Goal: Transaction & Acquisition: Obtain resource

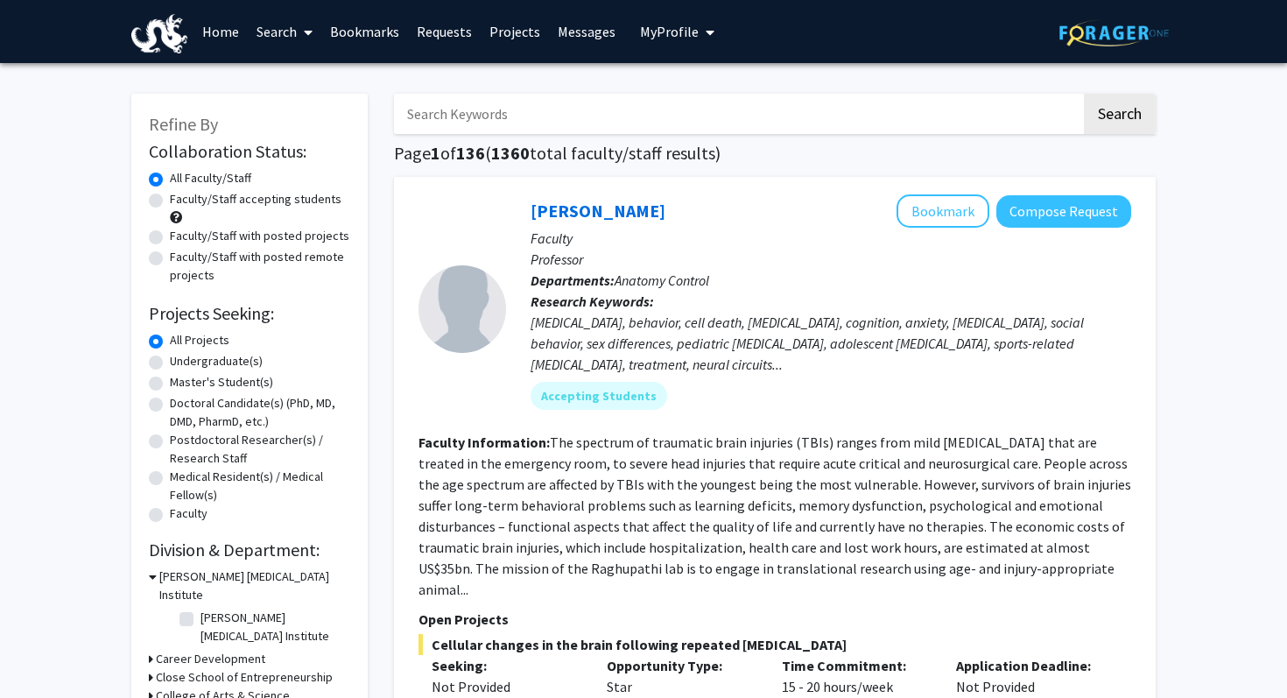
click at [665, 35] on span "My Profile" at bounding box center [669, 32] width 59 height 18
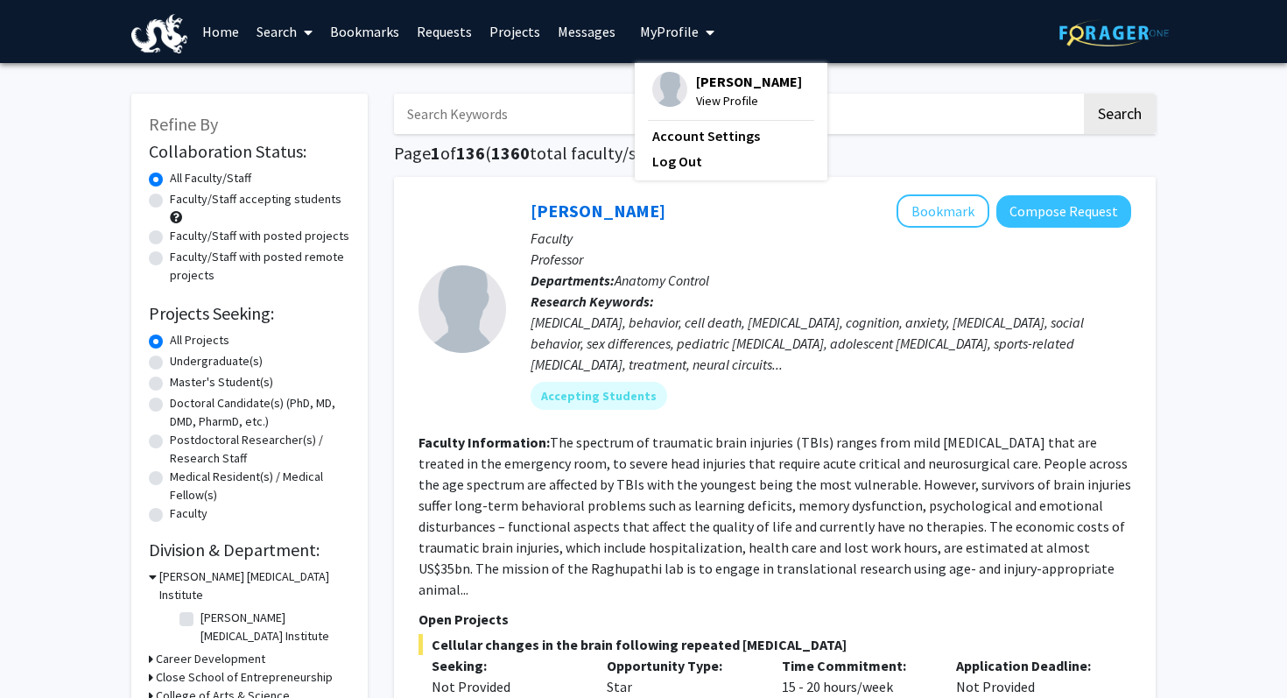
click at [482, 181] on div "Ramesh Raghupathi Bookmark Compose Request Faculty Professor Departments: Anato…" at bounding box center [775, 543] width 762 height 732
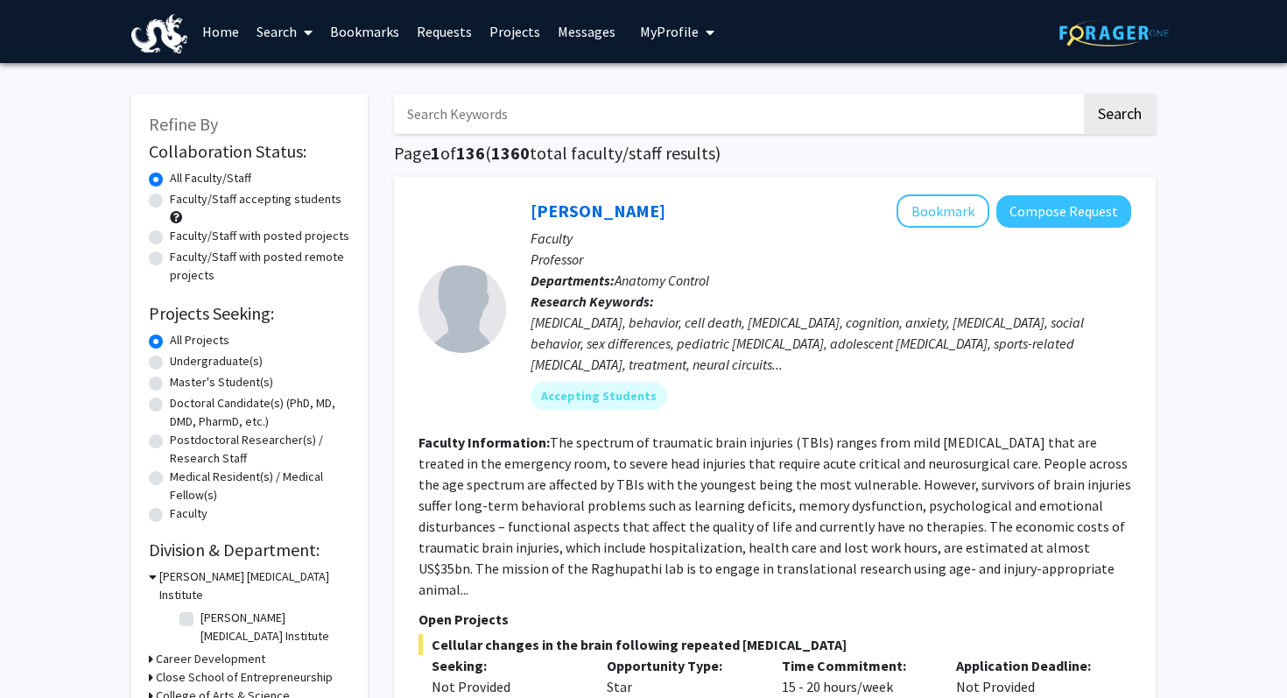
click at [236, 358] on label "Undergraduate(s)" at bounding box center [216, 361] width 93 height 18
click at [181, 358] on input "Undergraduate(s)" at bounding box center [175, 357] width 11 height 11
radio input "true"
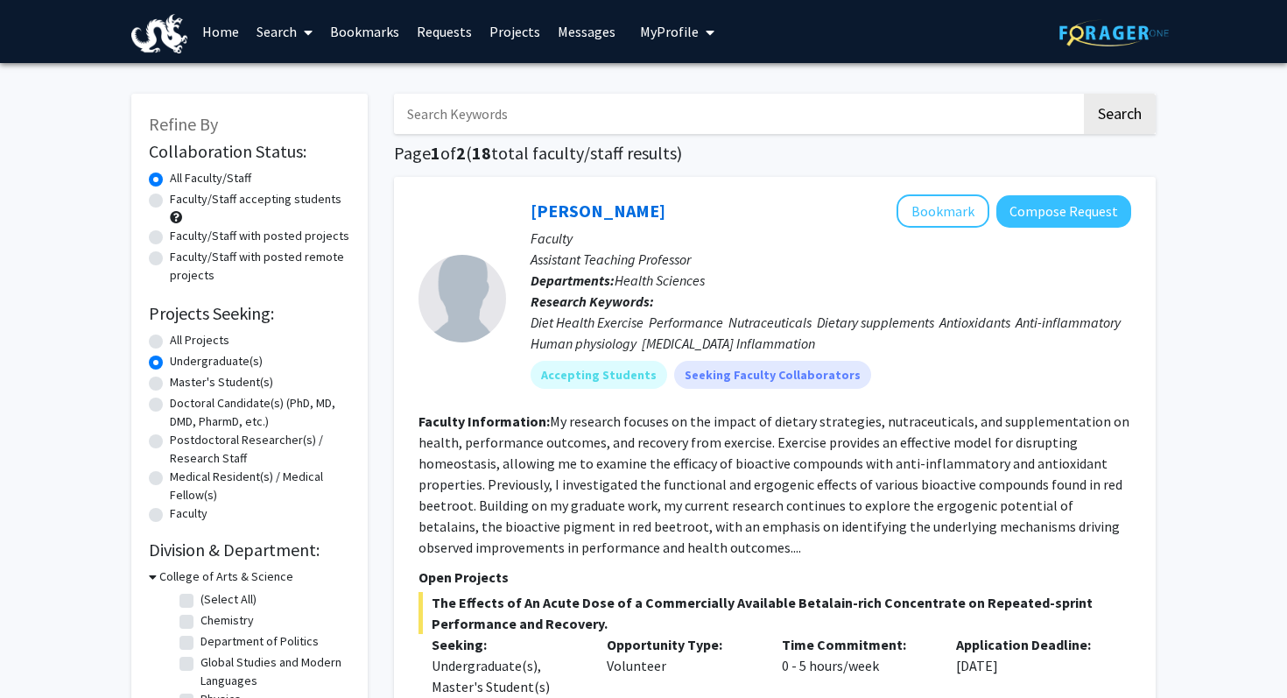
click at [517, 120] on input "Search Keywords" at bounding box center [737, 114] width 687 height 40
type input "alzheimers"
click at [1121, 125] on button "Search" at bounding box center [1120, 114] width 72 height 40
radio input "true"
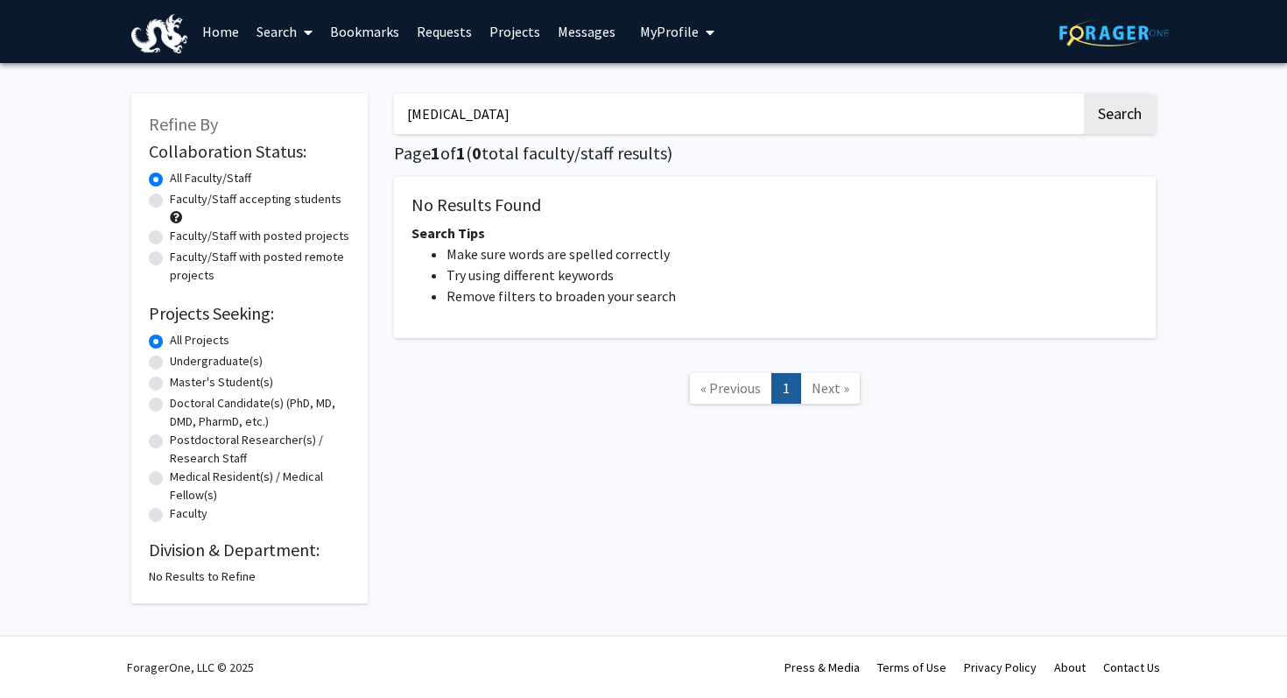
click at [227, 199] on label "Faculty/Staff accepting students" at bounding box center [256, 199] width 172 height 18
click at [181, 199] on input "Faculty/Staff accepting students" at bounding box center [175, 195] width 11 height 11
radio input "true"
click at [530, 105] on input "alzheimers" at bounding box center [737, 114] width 687 height 40
drag, startPoint x: 530, startPoint y: 105, endPoint x: 397, endPoint y: 91, distance: 133.8
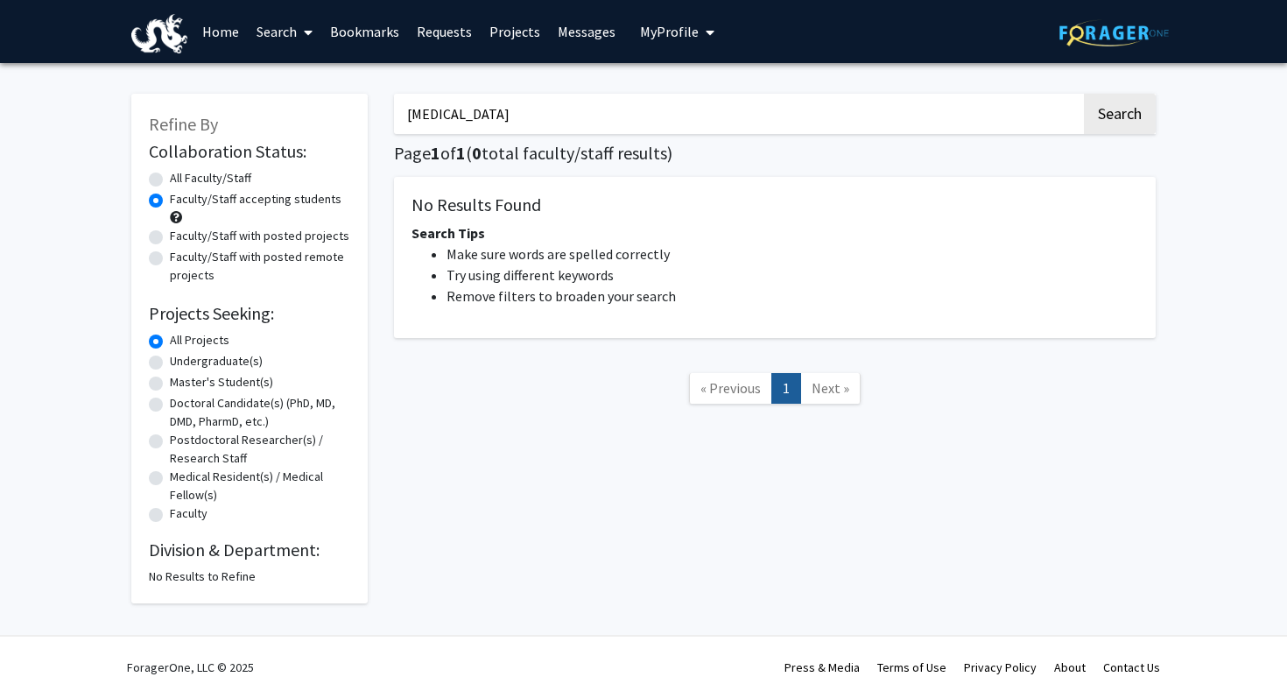
click at [397, 91] on div "alzheimers Search Page 1 of 1 ( 0 total faculty/staff results) No Results Found…" at bounding box center [775, 339] width 788 height 527
click at [227, 31] on link "Home" at bounding box center [220, 31] width 54 height 61
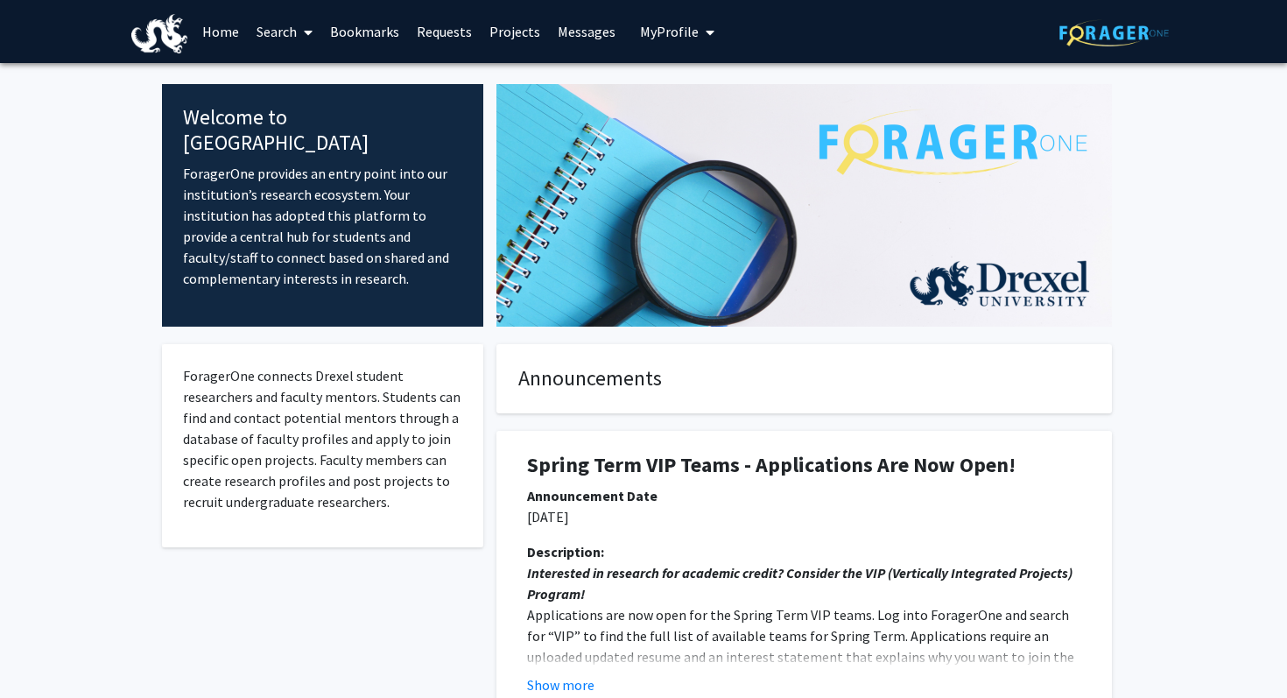
click at [445, 32] on link "Requests" at bounding box center [444, 31] width 73 height 61
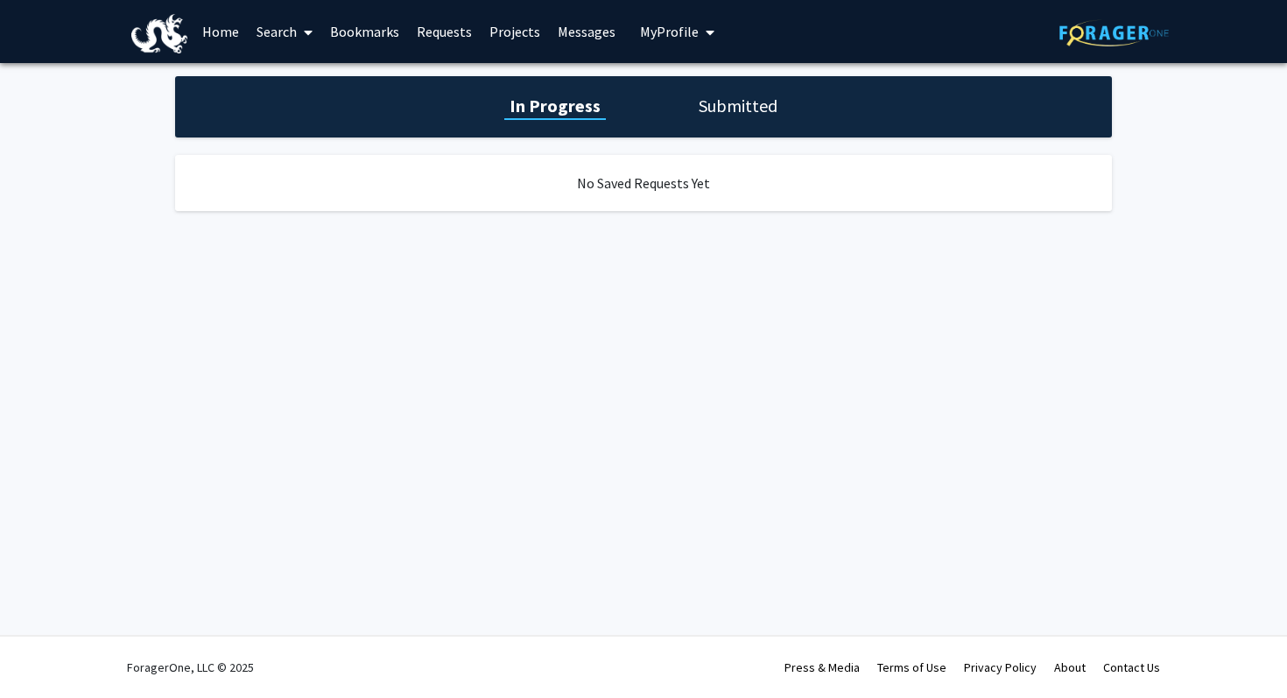
click at [502, 30] on link "Projects" at bounding box center [515, 31] width 68 height 61
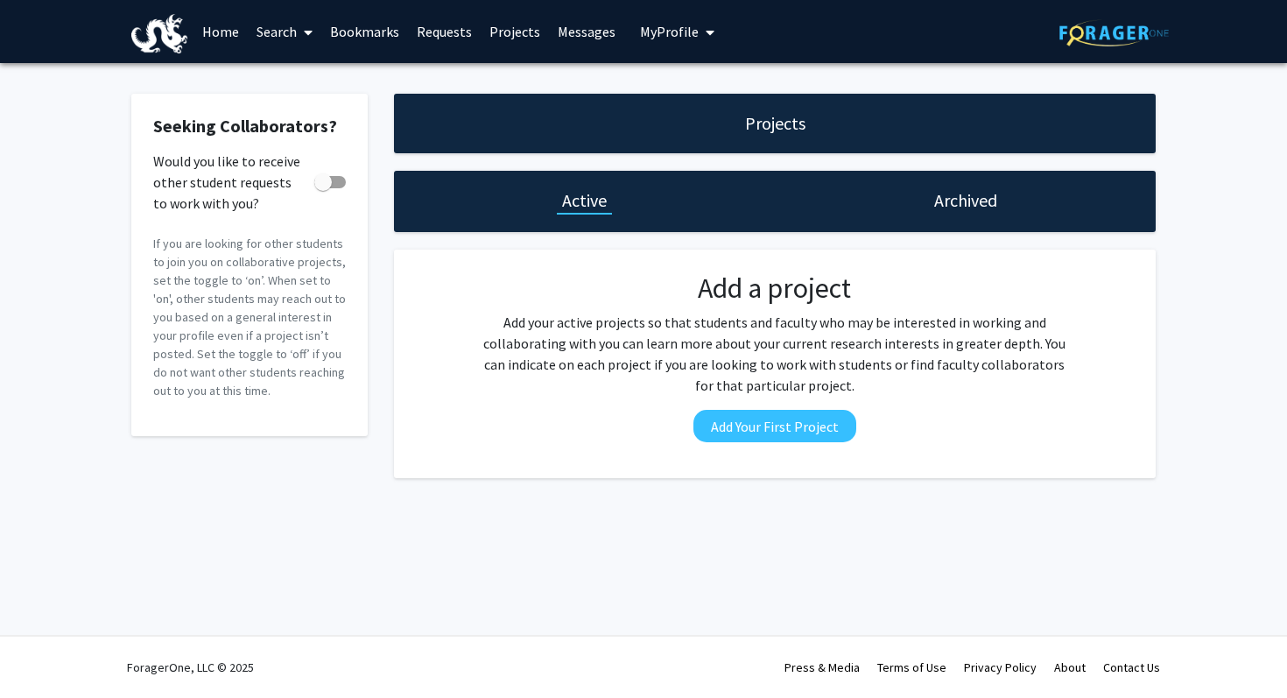
click at [226, 30] on link "Home" at bounding box center [220, 31] width 54 height 61
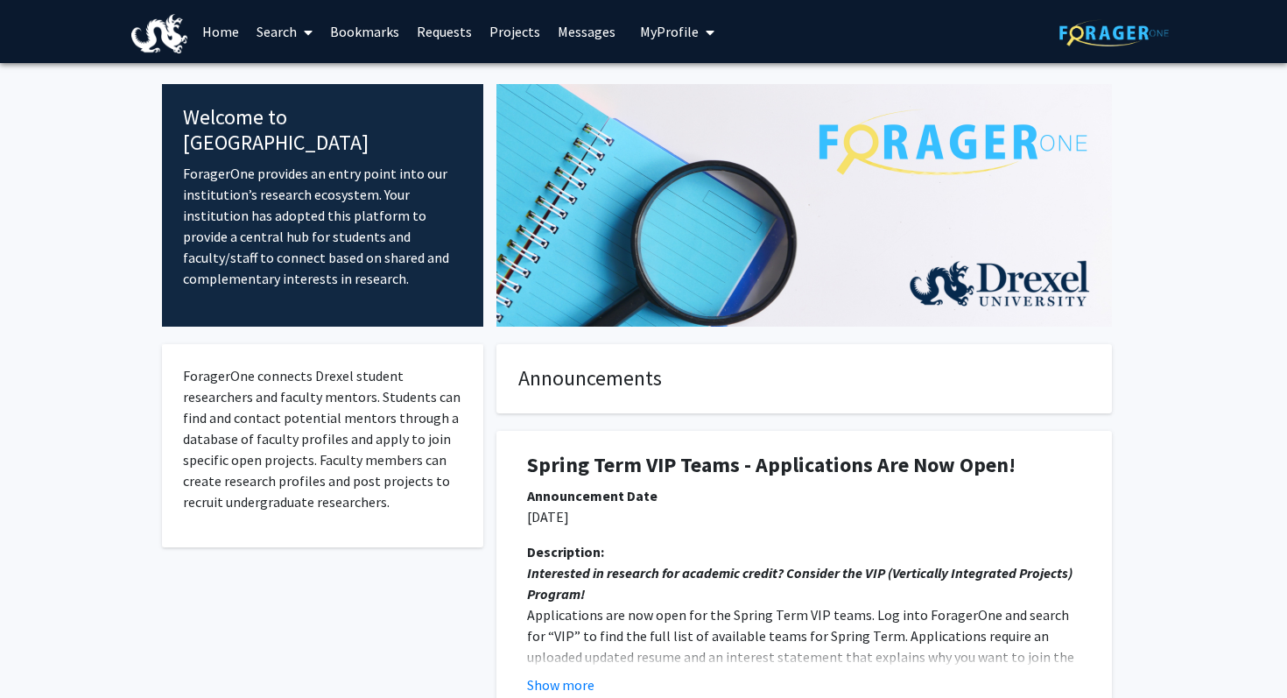
click at [269, 39] on link "Search" at bounding box center [285, 31] width 74 height 61
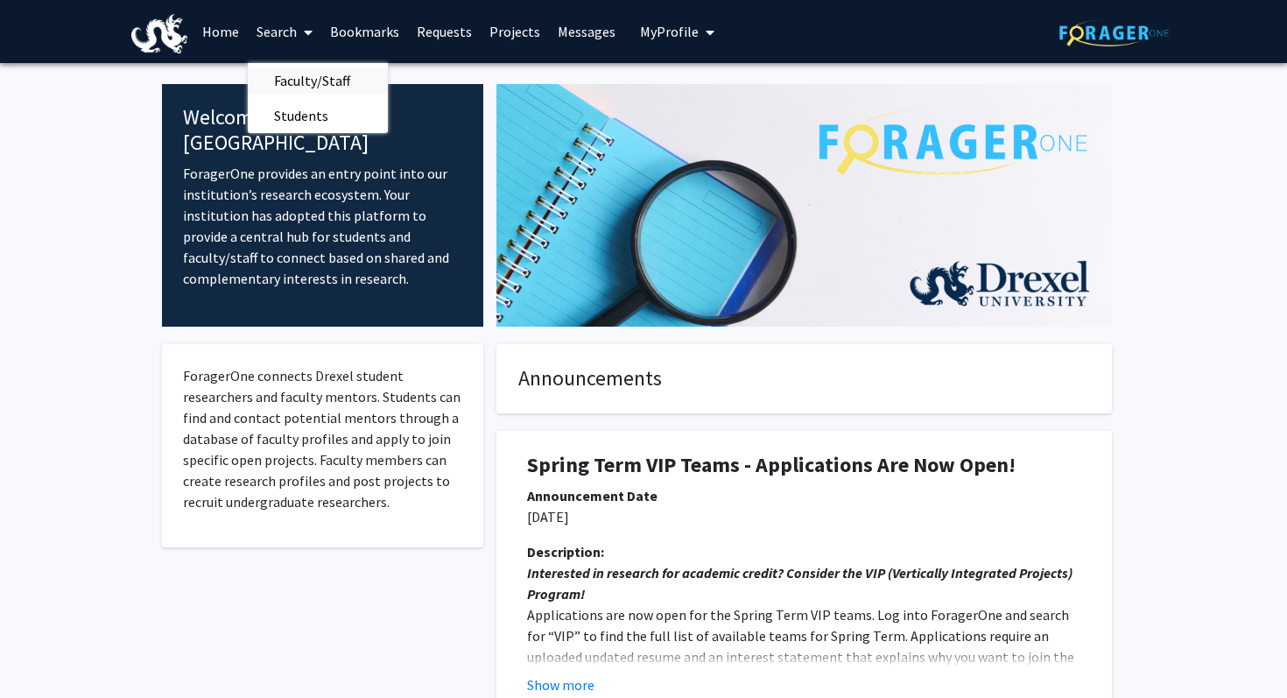
click at [340, 73] on span "Faculty/Staff" at bounding box center [312, 80] width 129 height 35
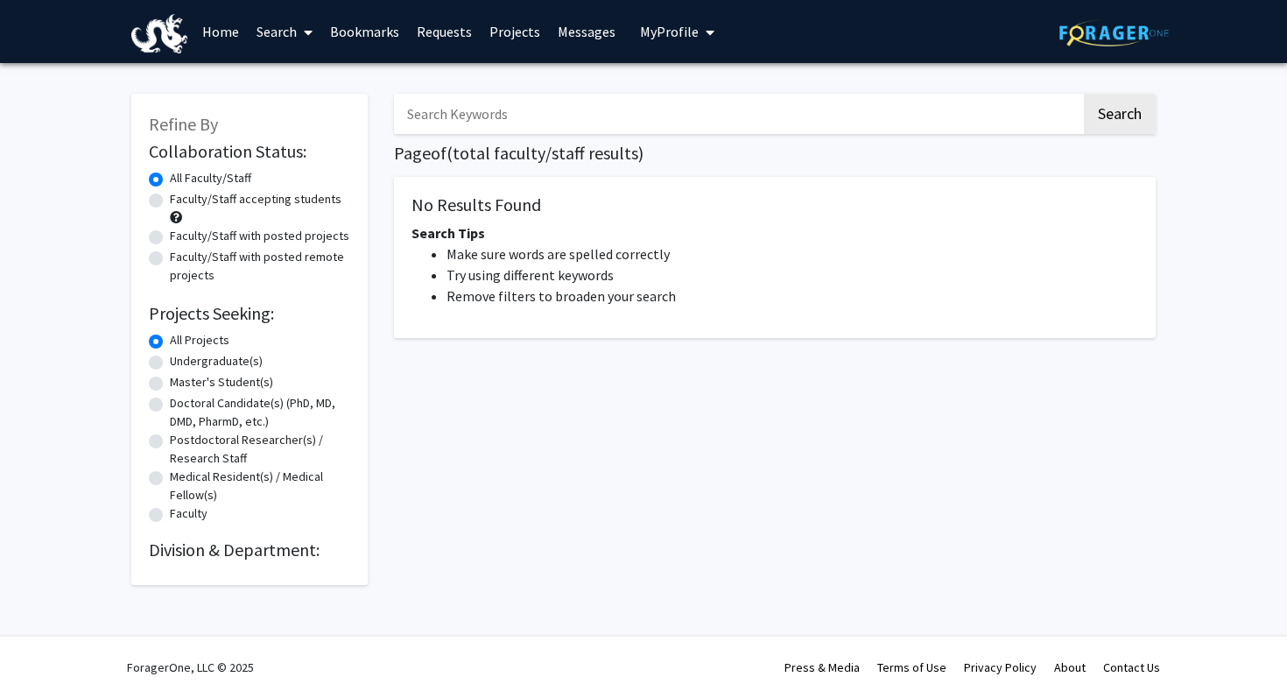
click at [231, 204] on label "Faculty/Staff accepting students" at bounding box center [256, 199] width 172 height 18
click at [181, 201] on input "Faculty/Staff accepting students" at bounding box center [175, 195] width 11 height 11
radio input "true"
click at [604, 109] on input "Search Keywords" at bounding box center [737, 114] width 687 height 40
type input "brain"
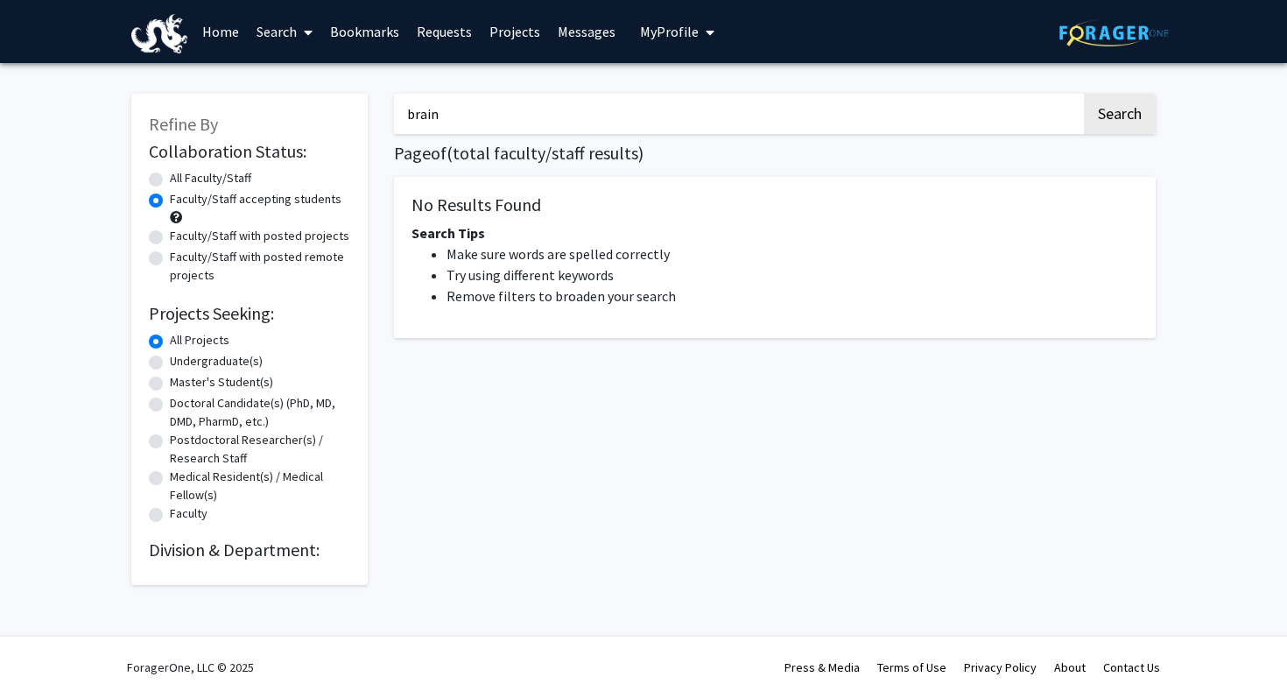
click at [1084, 94] on button "Search" at bounding box center [1120, 114] width 72 height 40
click at [1100, 109] on button "Search" at bounding box center [1120, 114] width 72 height 40
click at [1101, 111] on button "Search" at bounding box center [1120, 114] width 72 height 40
click at [201, 178] on label "All Faculty/Staff" at bounding box center [210, 178] width 81 height 18
click at [181, 178] on input "All Faculty/Staff" at bounding box center [175, 174] width 11 height 11
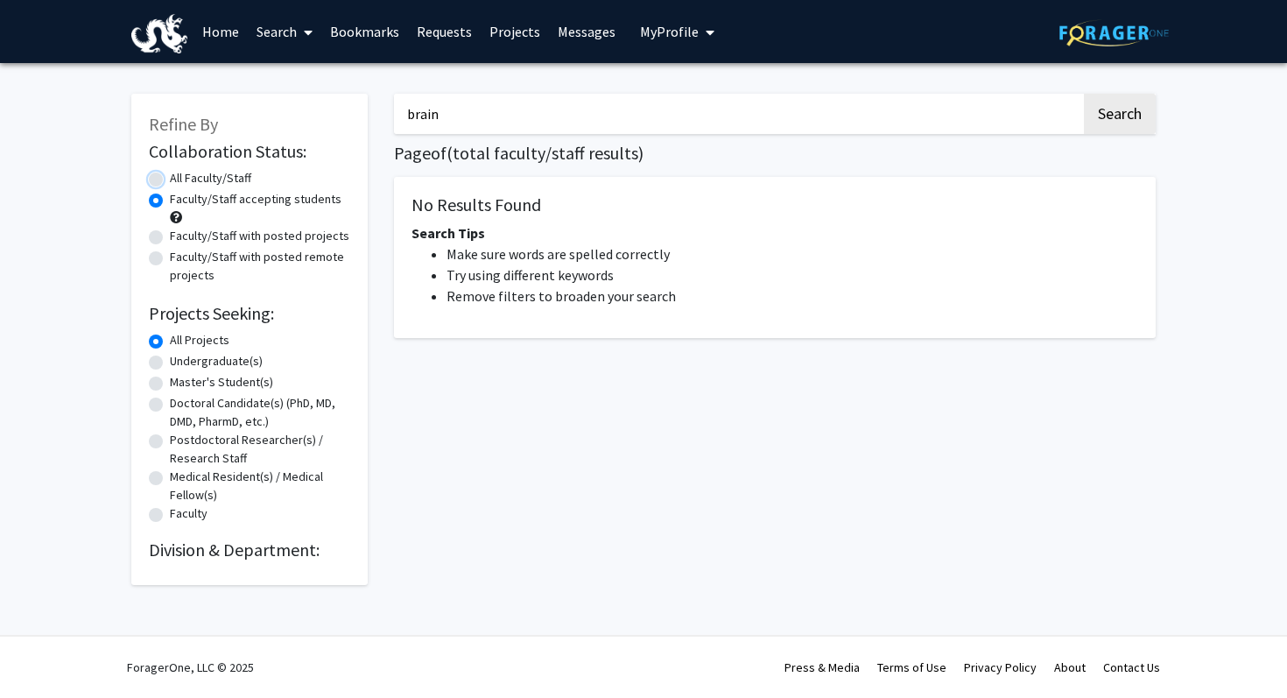
radio input "true"
click at [369, 28] on link "Bookmarks" at bounding box center [364, 31] width 87 height 61
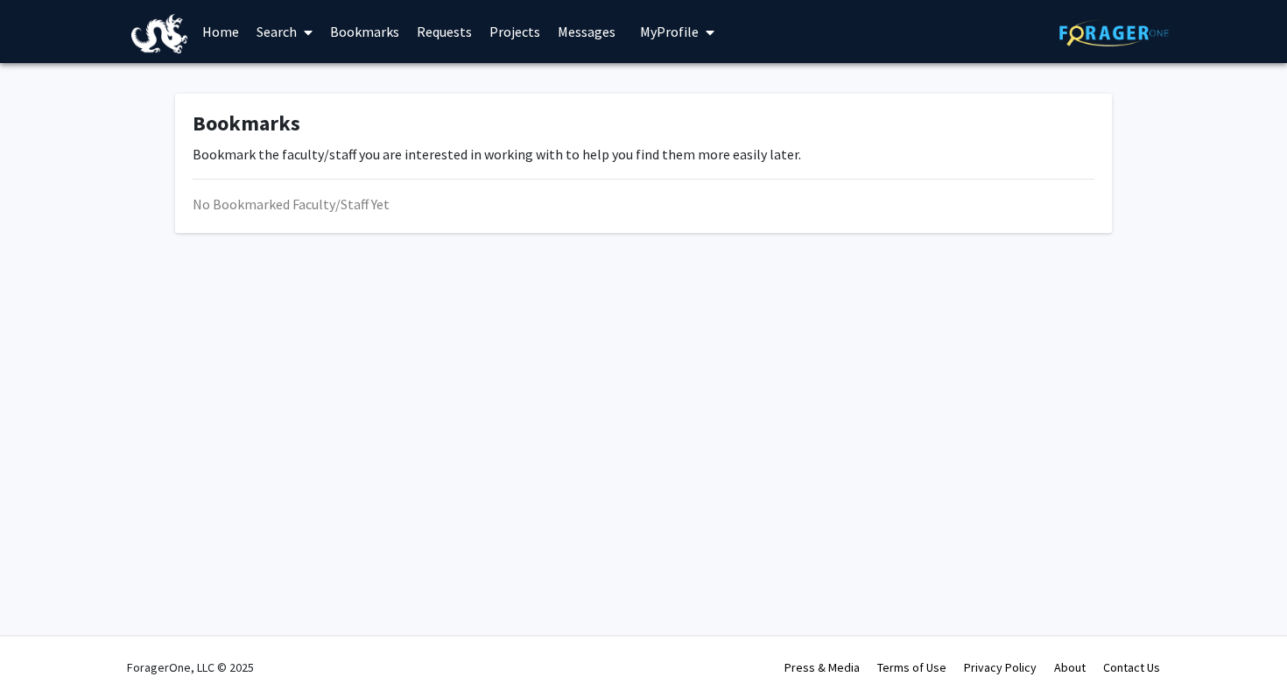
click at [433, 31] on link "Requests" at bounding box center [444, 31] width 73 height 61
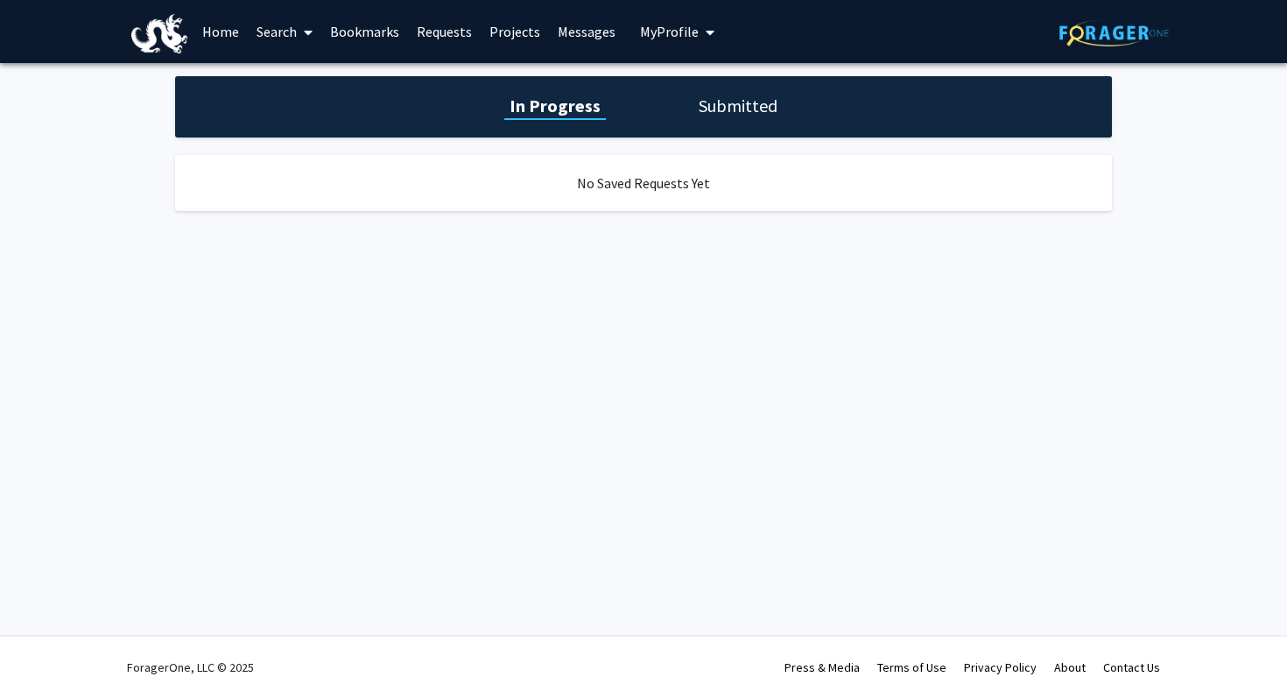
click at [495, 32] on link "Projects" at bounding box center [515, 31] width 68 height 61
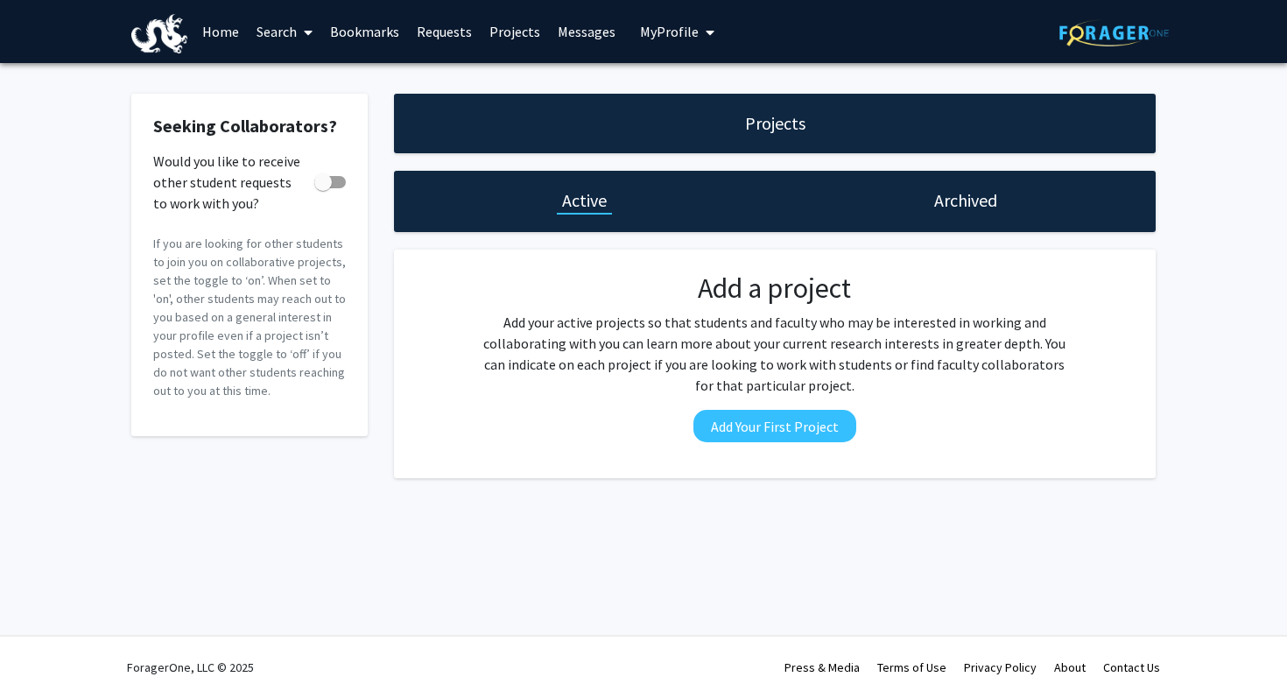
click at [553, 29] on link "Messages" at bounding box center [586, 31] width 75 height 61
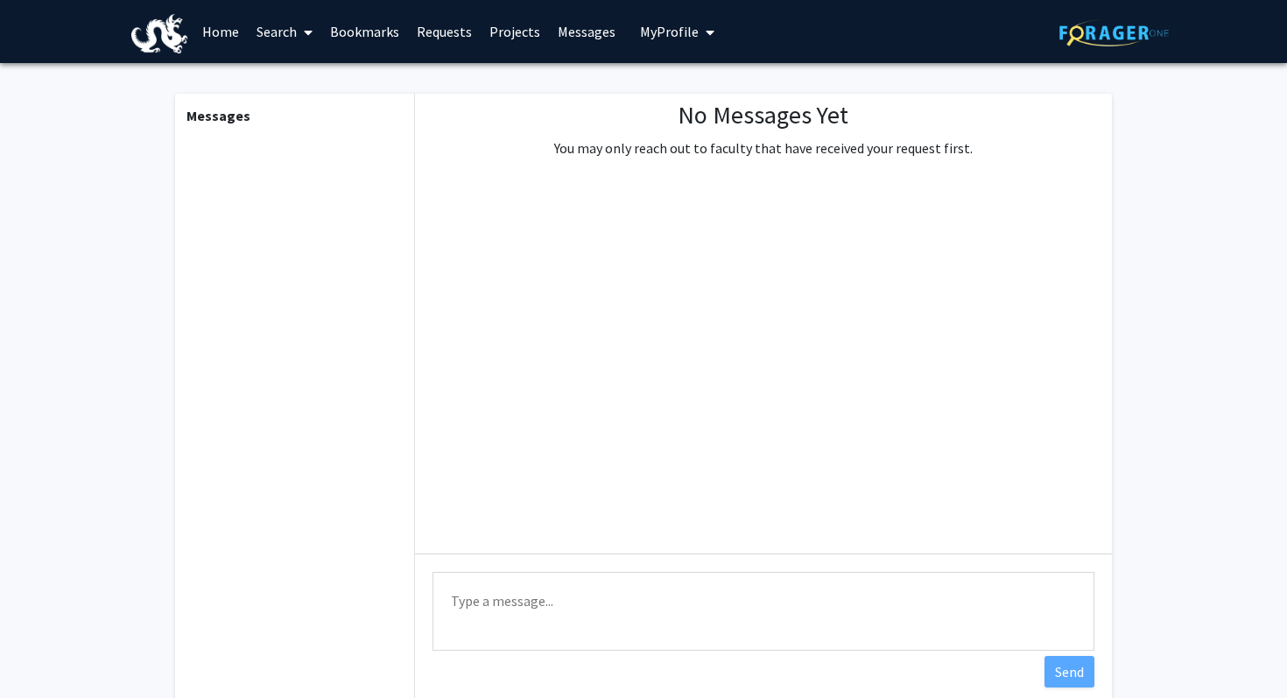
click at [658, 32] on span "My Profile" at bounding box center [669, 32] width 59 height 18
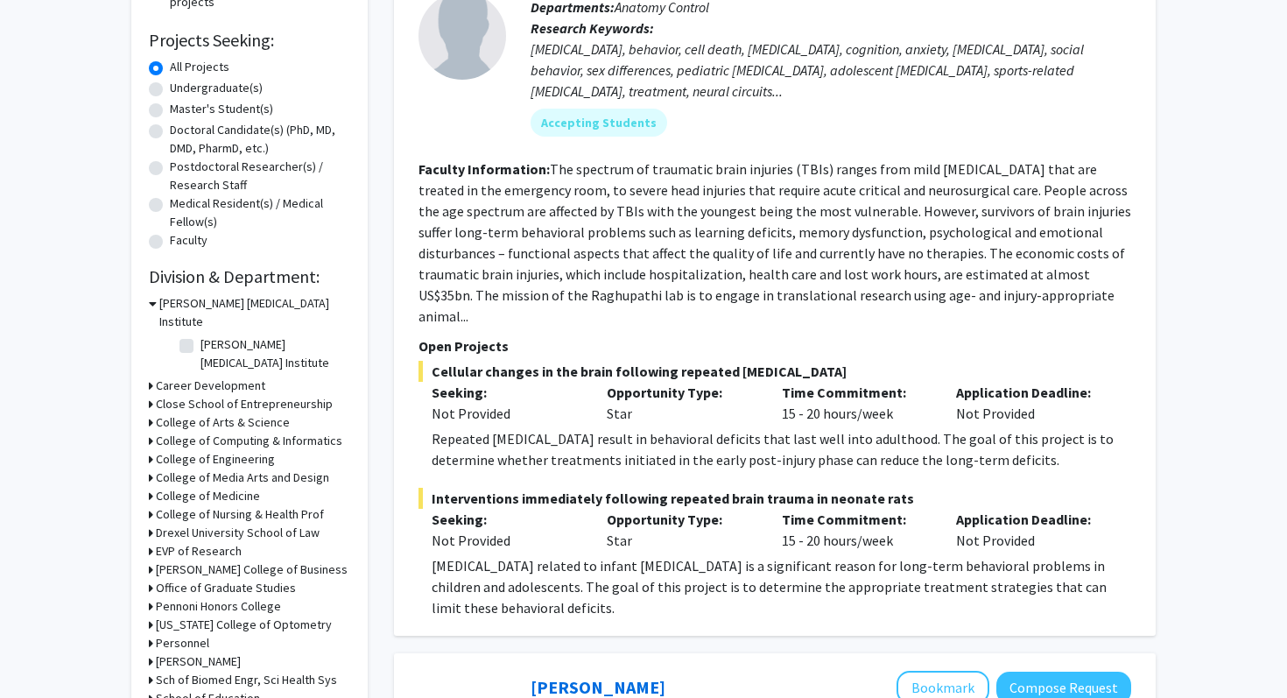
scroll to position [272, 0]
click at [887, 243] on section "Faculty Information: The spectrum of traumatic brain injuries (TBIs) ranges fro…" at bounding box center [775, 243] width 713 height 168
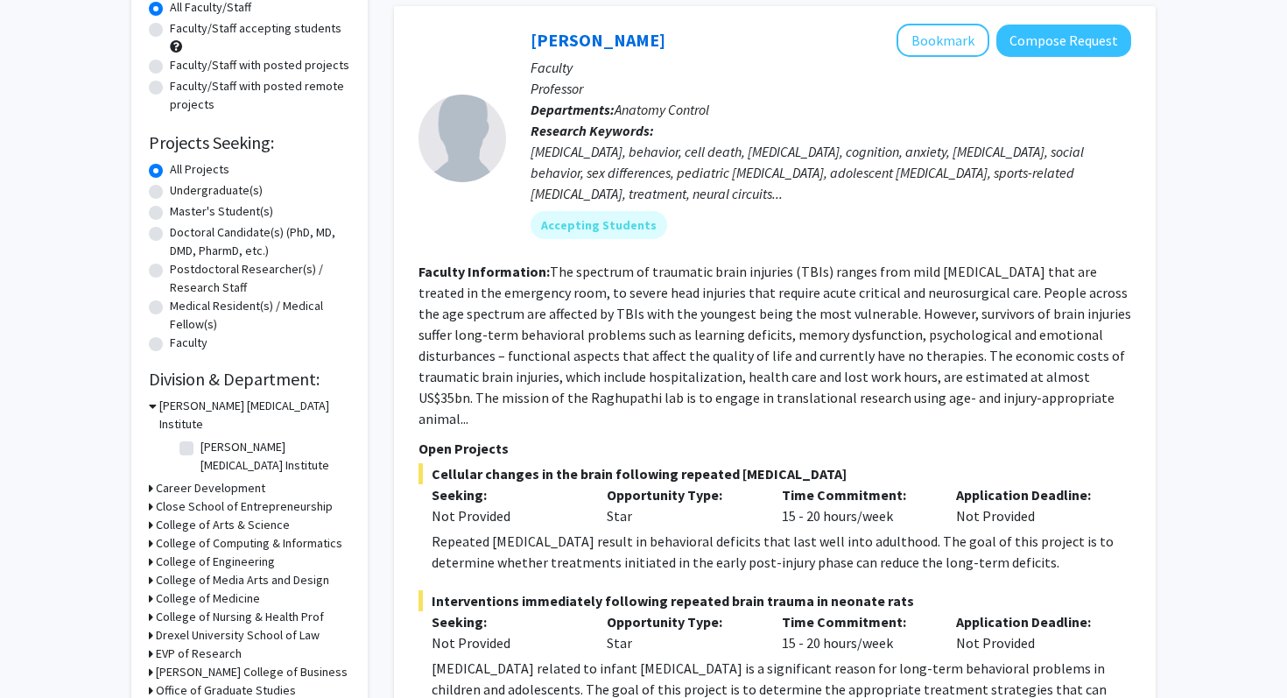
scroll to position [163, 0]
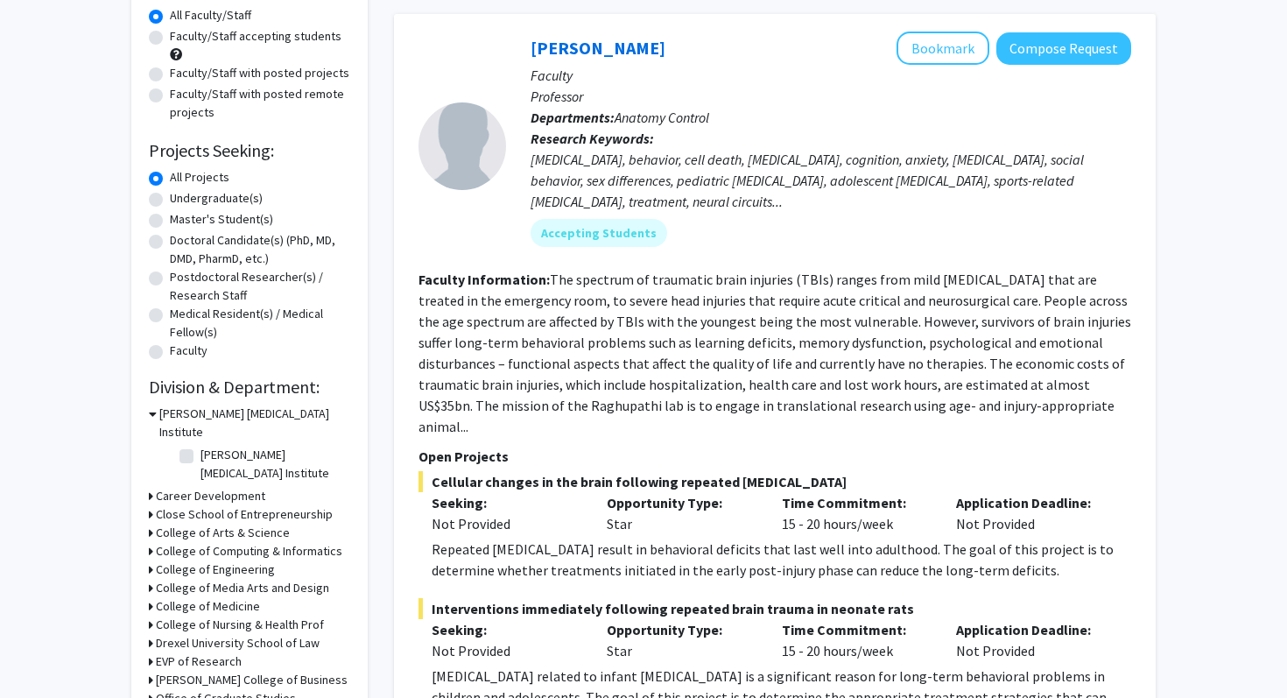
click at [586, 144] on b "Research Keywords:" at bounding box center [592, 139] width 123 height 18
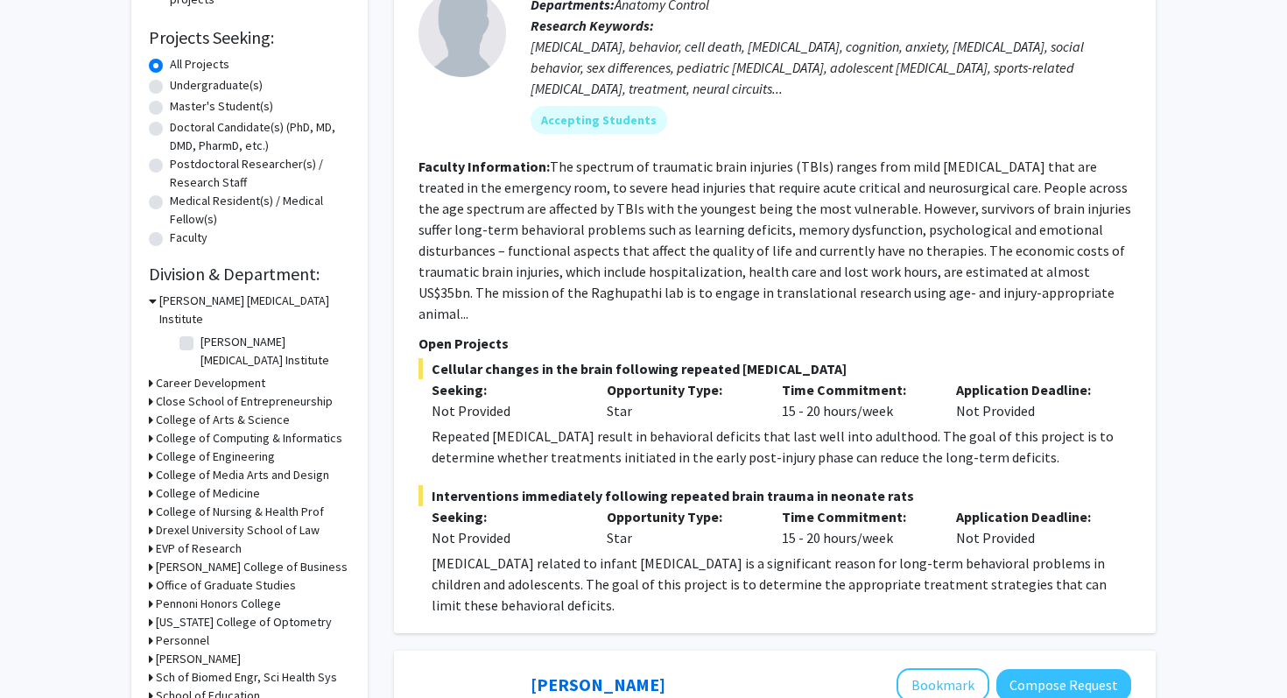
scroll to position [278, 0]
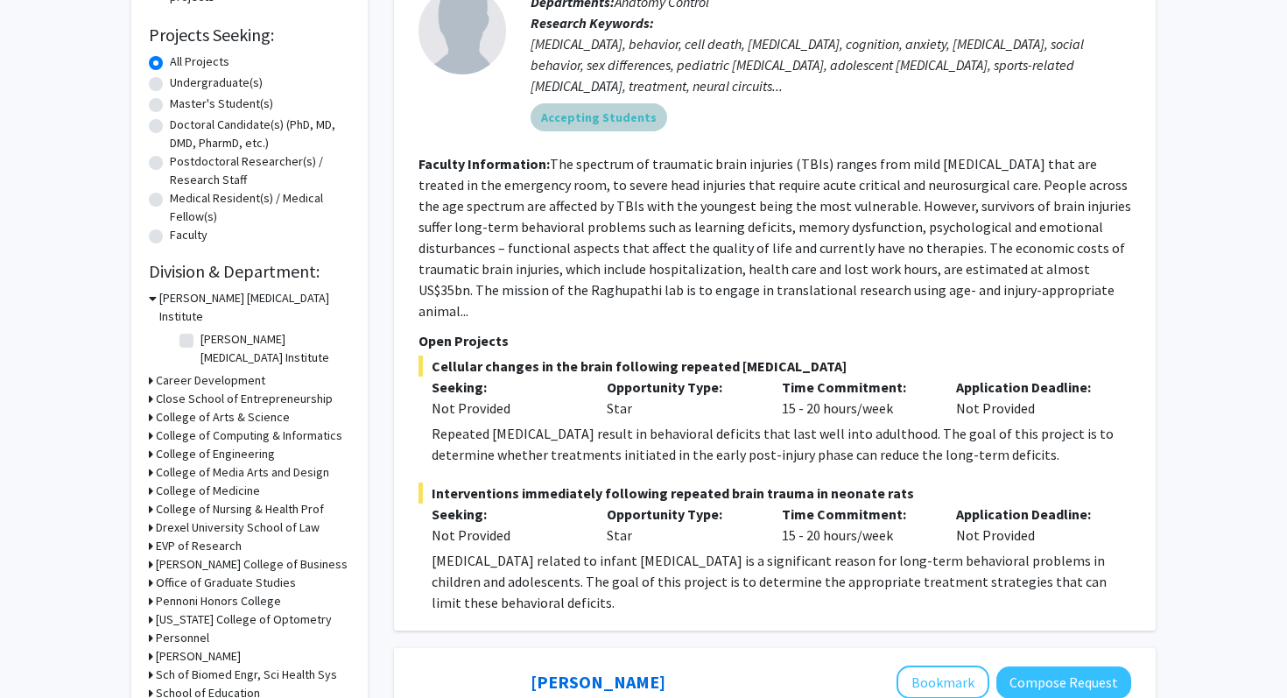
click at [578, 123] on mat-chip "Accepting Students" at bounding box center [599, 117] width 137 height 28
click at [575, 200] on fg-read-more "The spectrum of traumatic brain injuries (TBIs) ranges from mild [MEDICAL_DATA]…" at bounding box center [775, 237] width 713 height 165
click at [469, 29] on div at bounding box center [463, 31] width 88 height 88
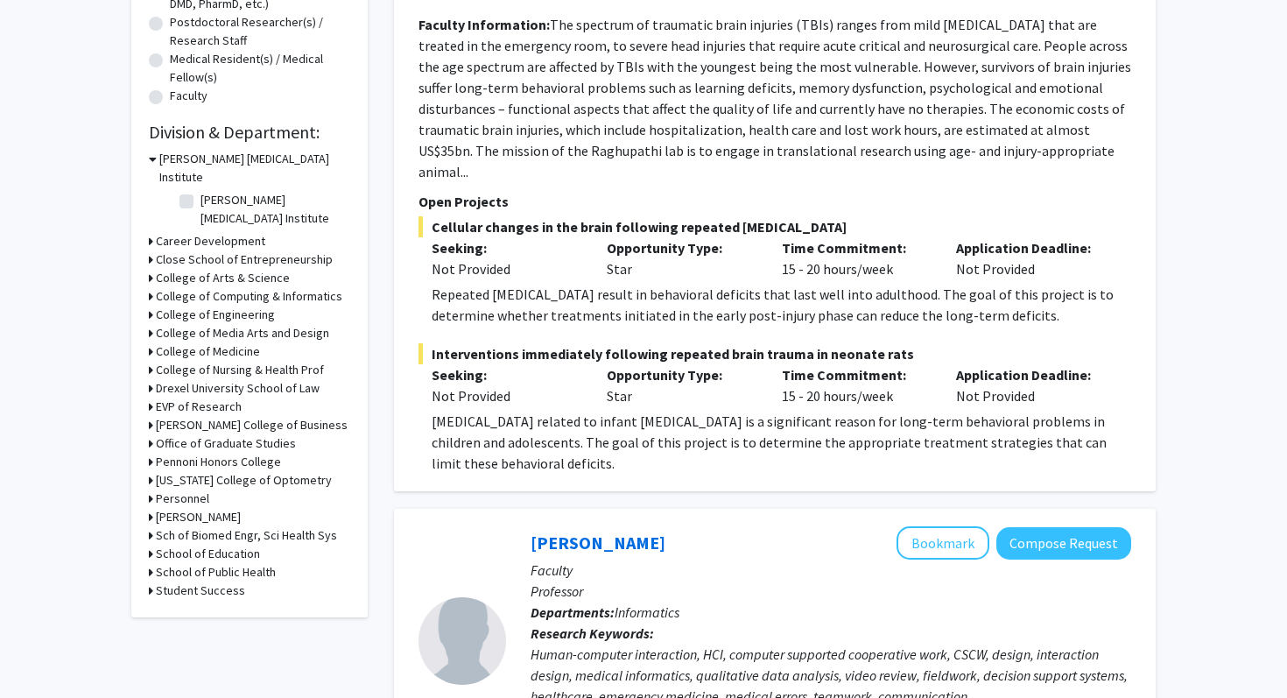
scroll to position [419, 0]
click at [679, 410] on p "[MEDICAL_DATA] related to infant [MEDICAL_DATA] is a significant reason for lon…" at bounding box center [782, 441] width 700 height 63
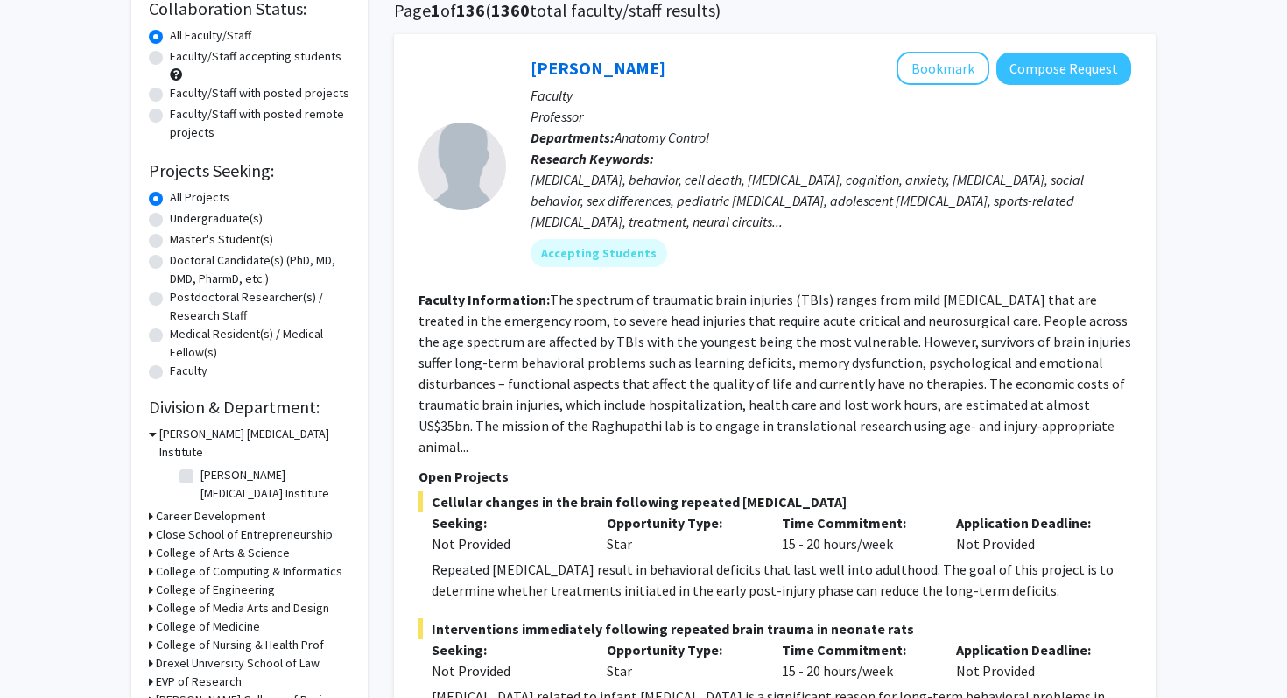
scroll to position [120, 0]
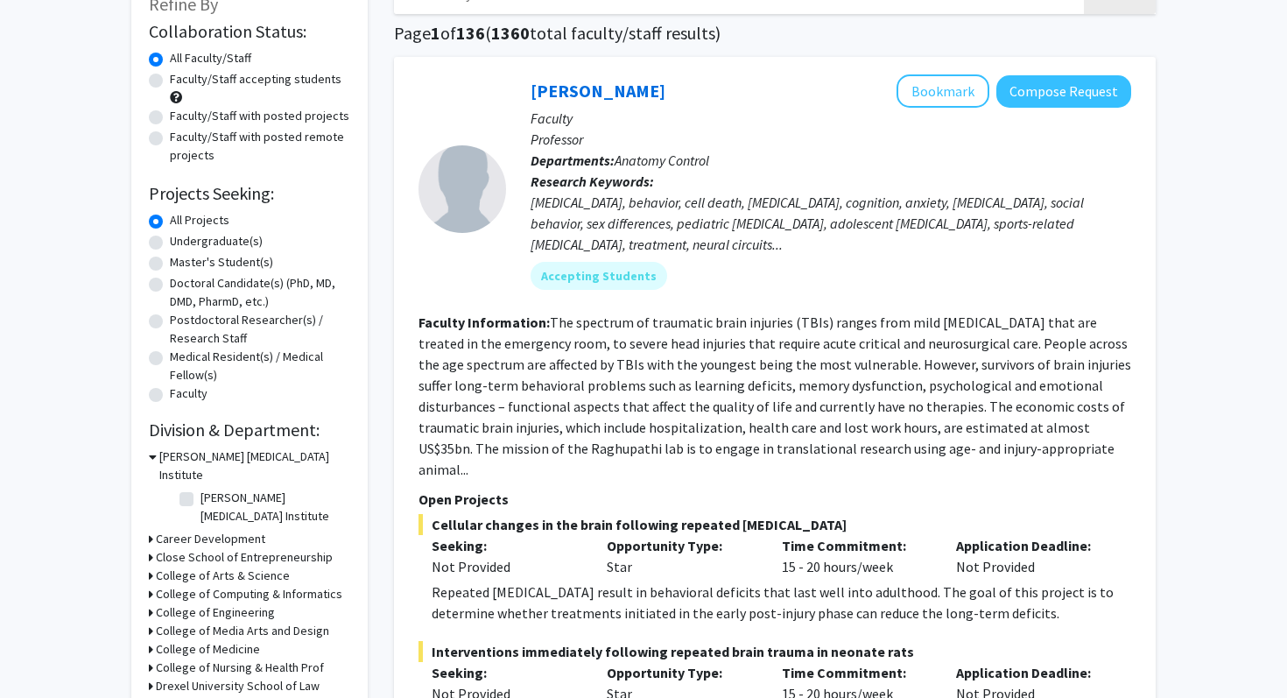
click at [449, 182] on div at bounding box center [463, 189] width 88 height 88
click at [581, 96] on link "[PERSON_NAME]" at bounding box center [598, 91] width 135 height 22
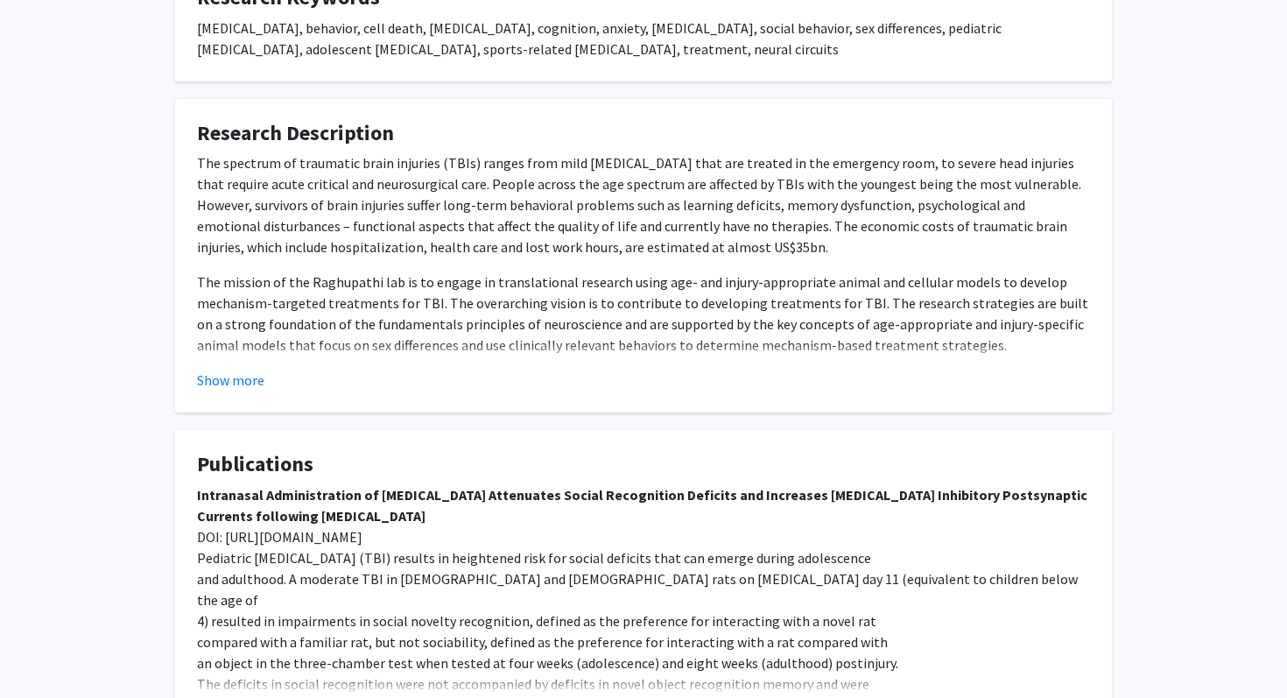
scroll to position [736, 0]
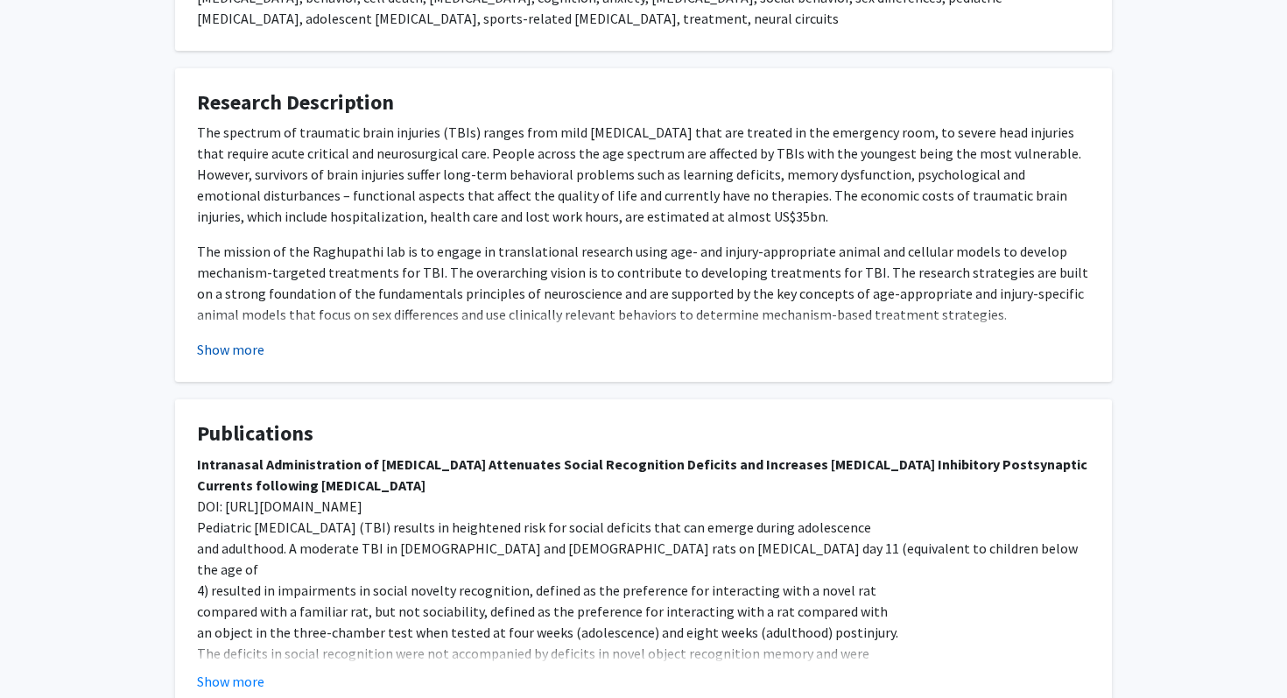
click at [228, 354] on button "Show more" at bounding box center [230, 349] width 67 height 21
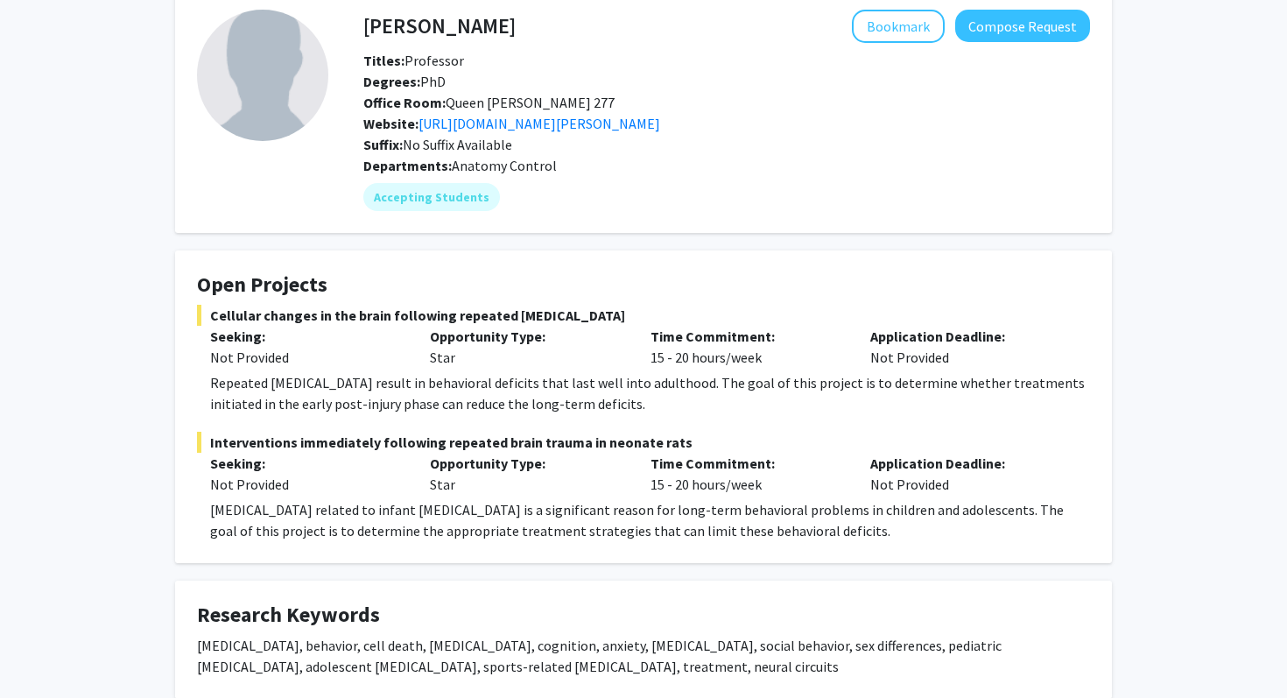
scroll to position [0, 0]
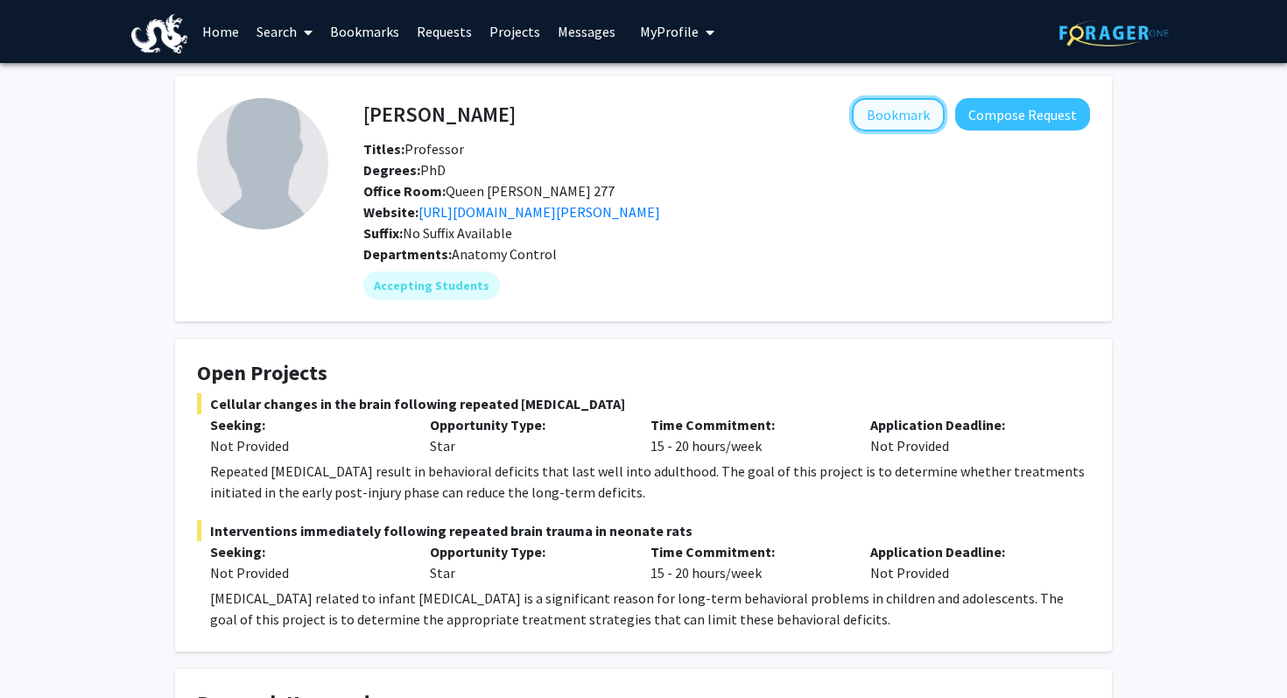
click at [898, 109] on button "Bookmark" at bounding box center [898, 114] width 93 height 33
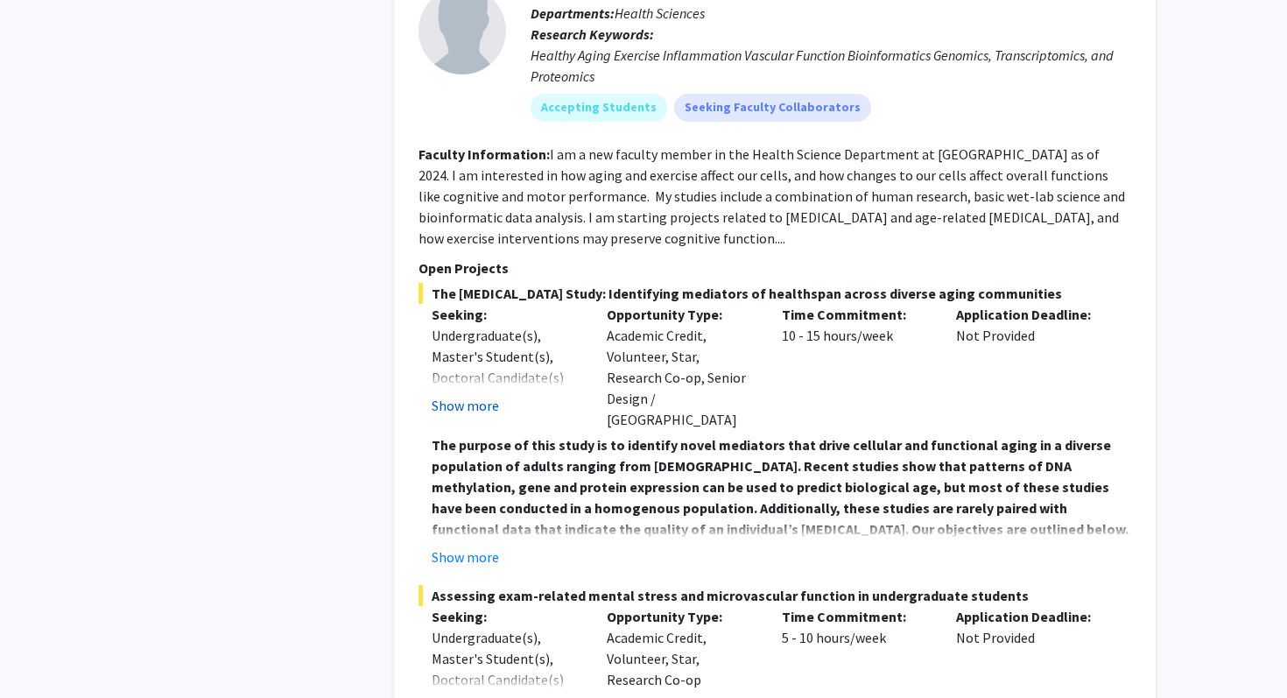
scroll to position [2987, 0]
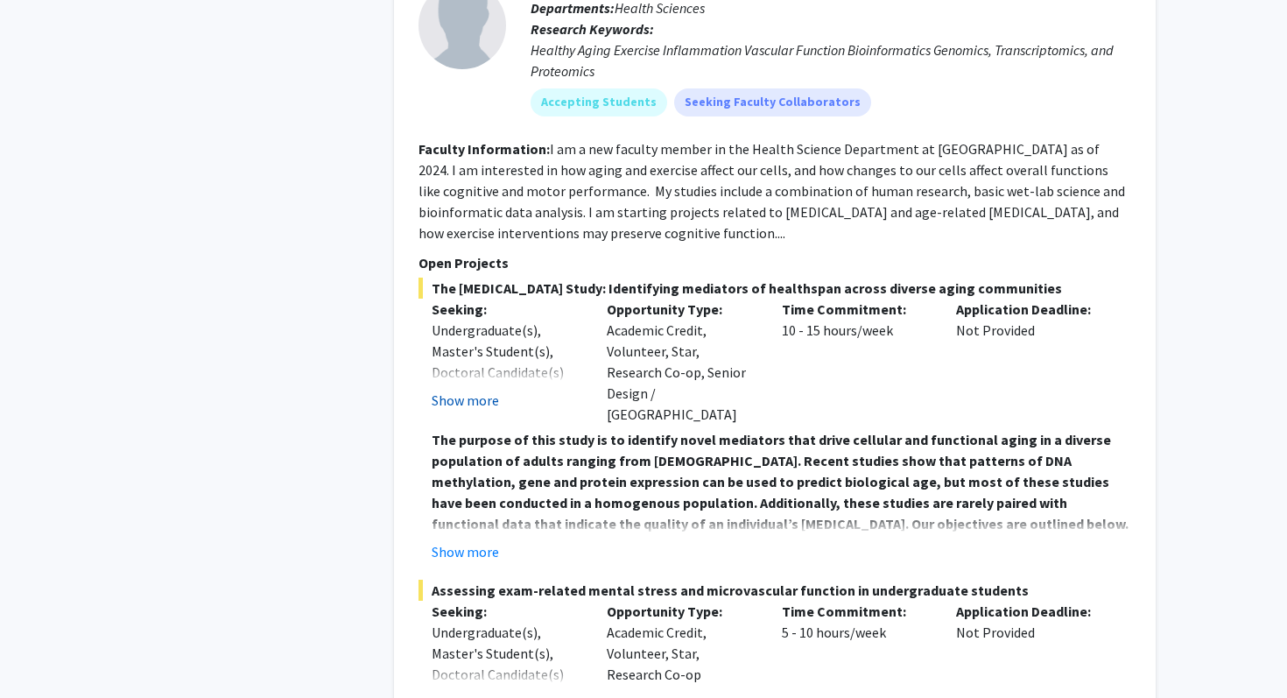
click at [461, 390] on button "Show more" at bounding box center [465, 400] width 67 height 21
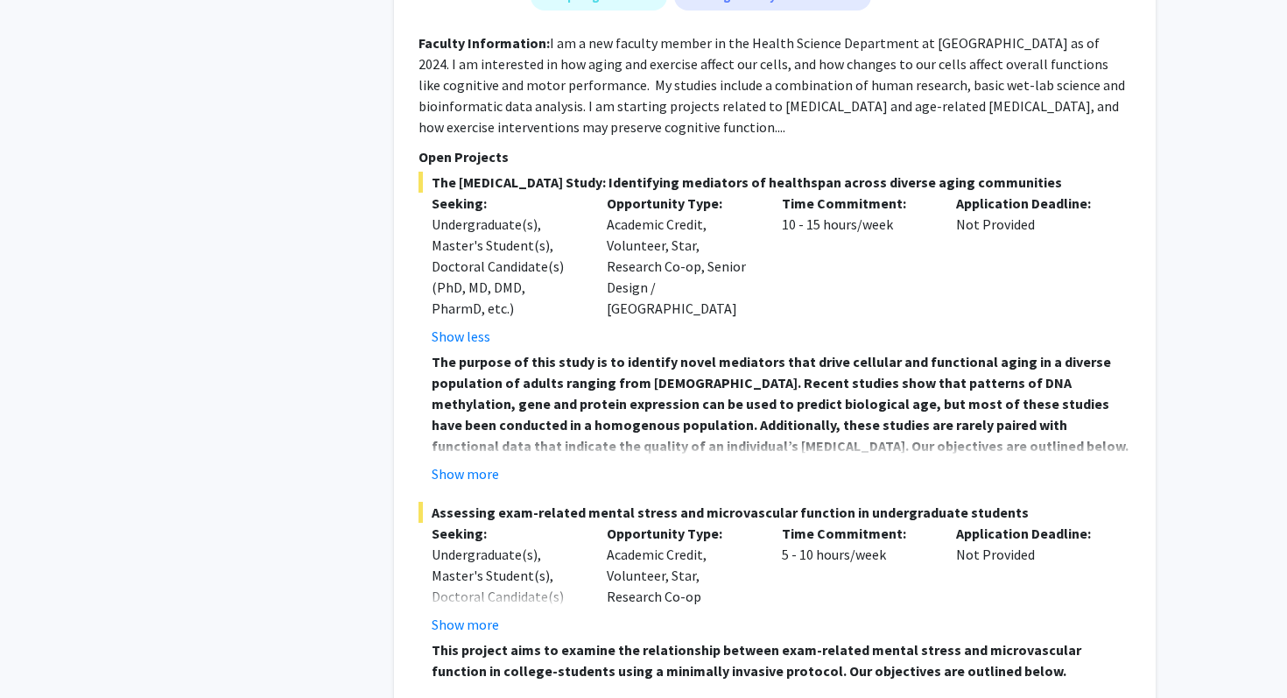
scroll to position [3095, 0]
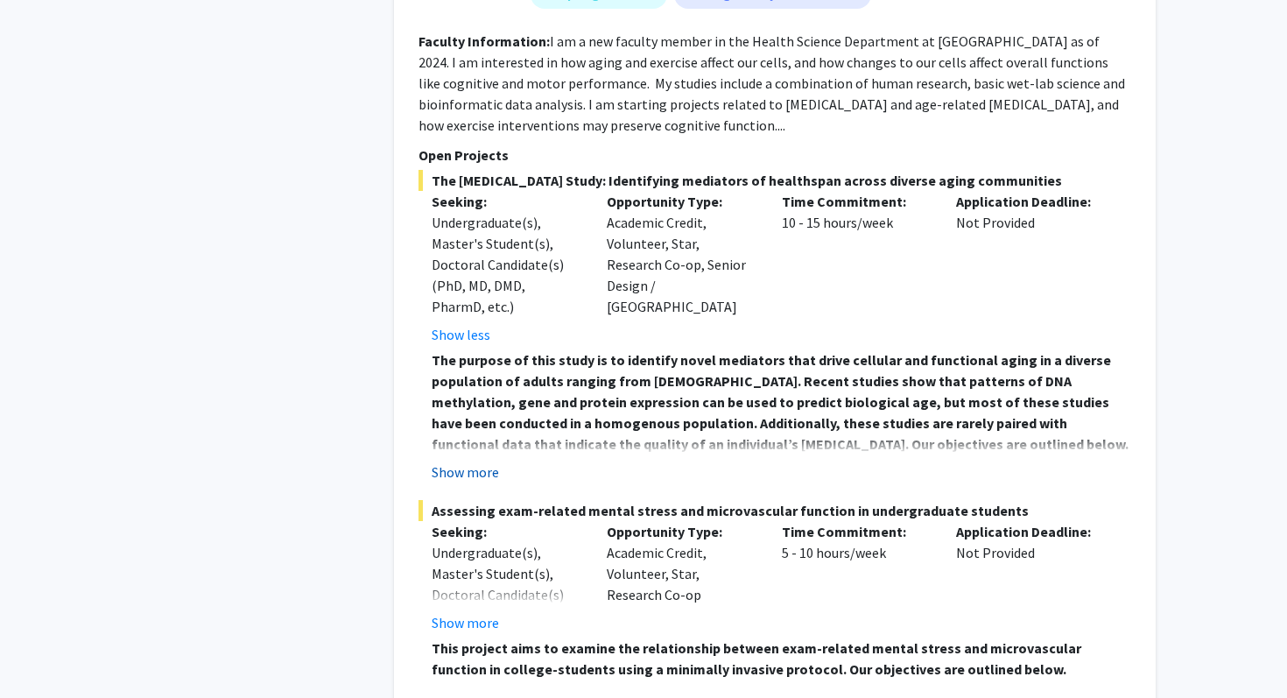
click at [489, 461] on button "Show more" at bounding box center [465, 471] width 67 height 21
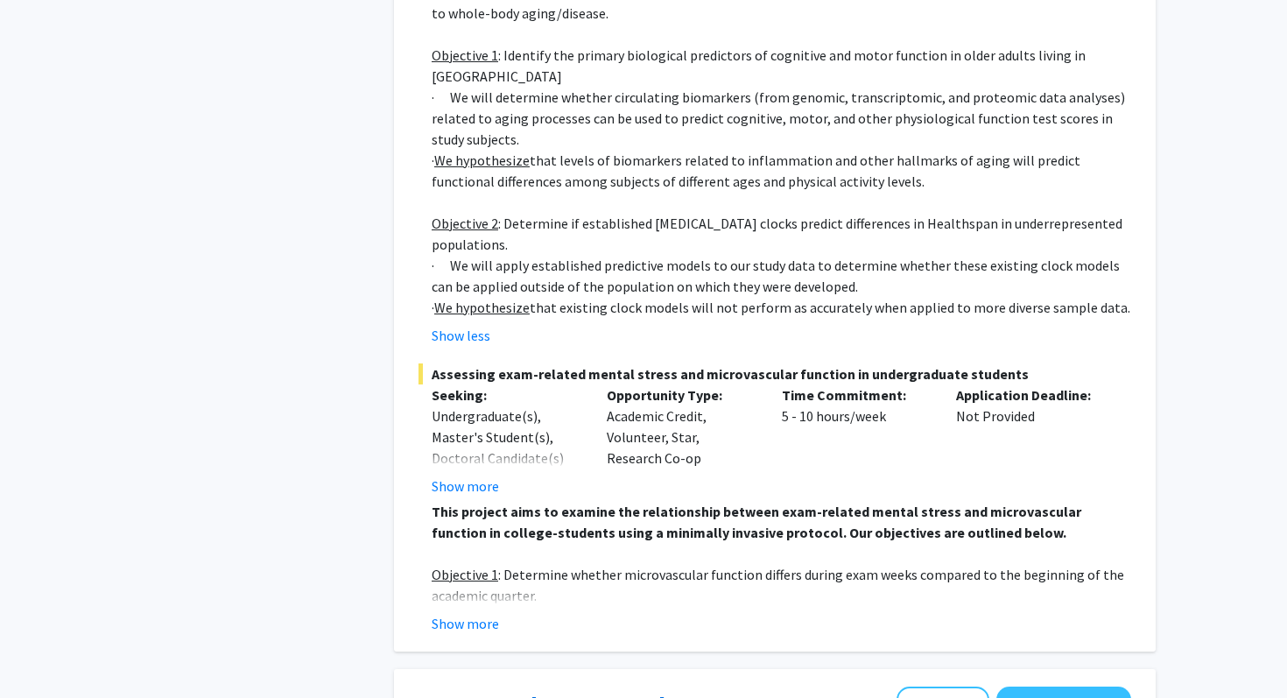
scroll to position [3656, 0]
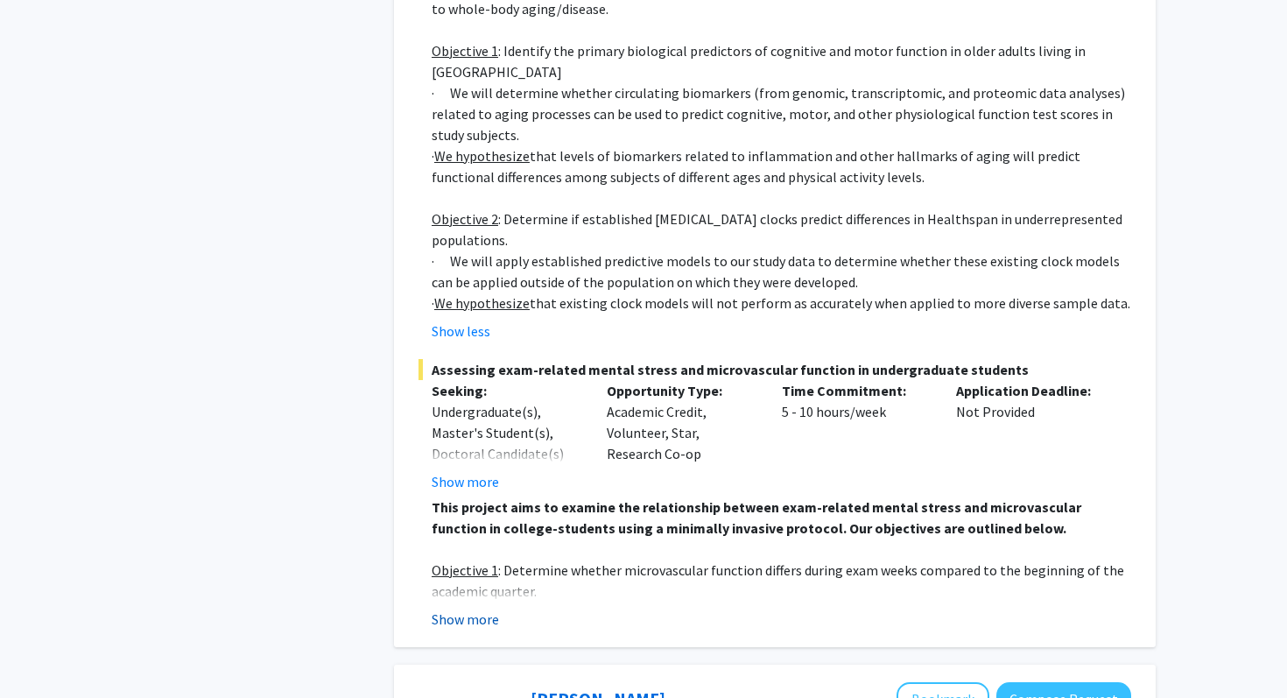
click at [477, 609] on button "Show more" at bounding box center [465, 619] width 67 height 21
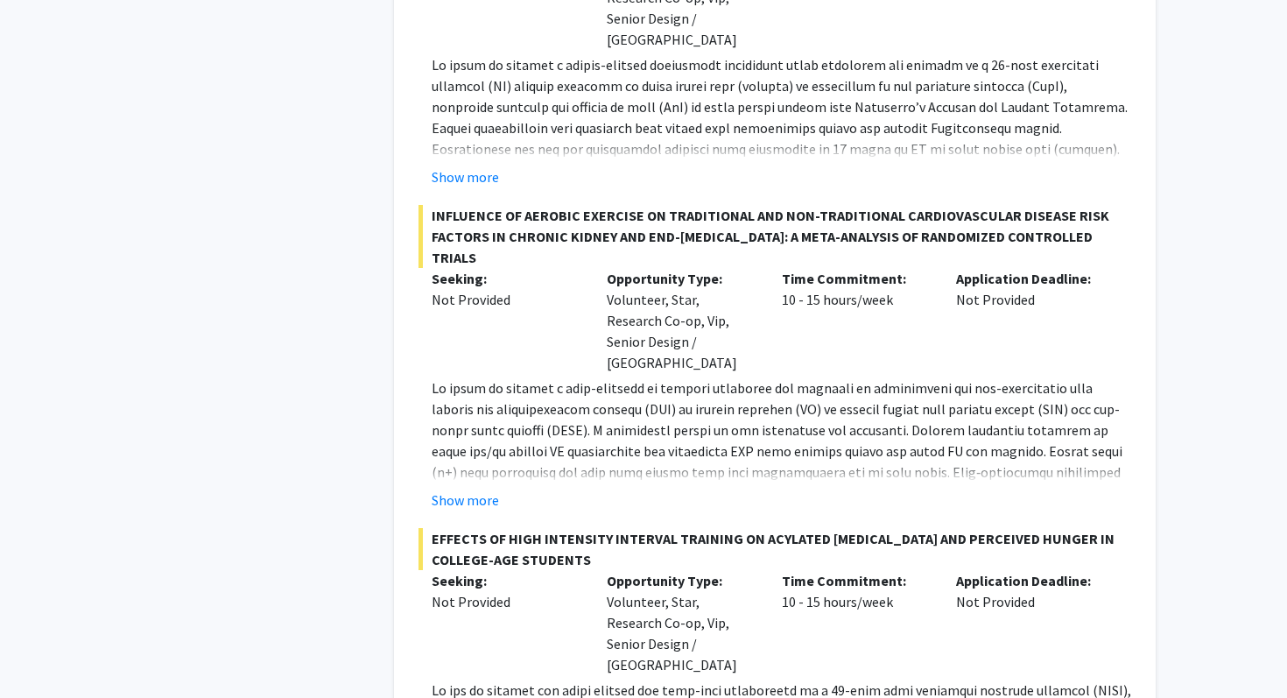
scroll to position [10479, 0]
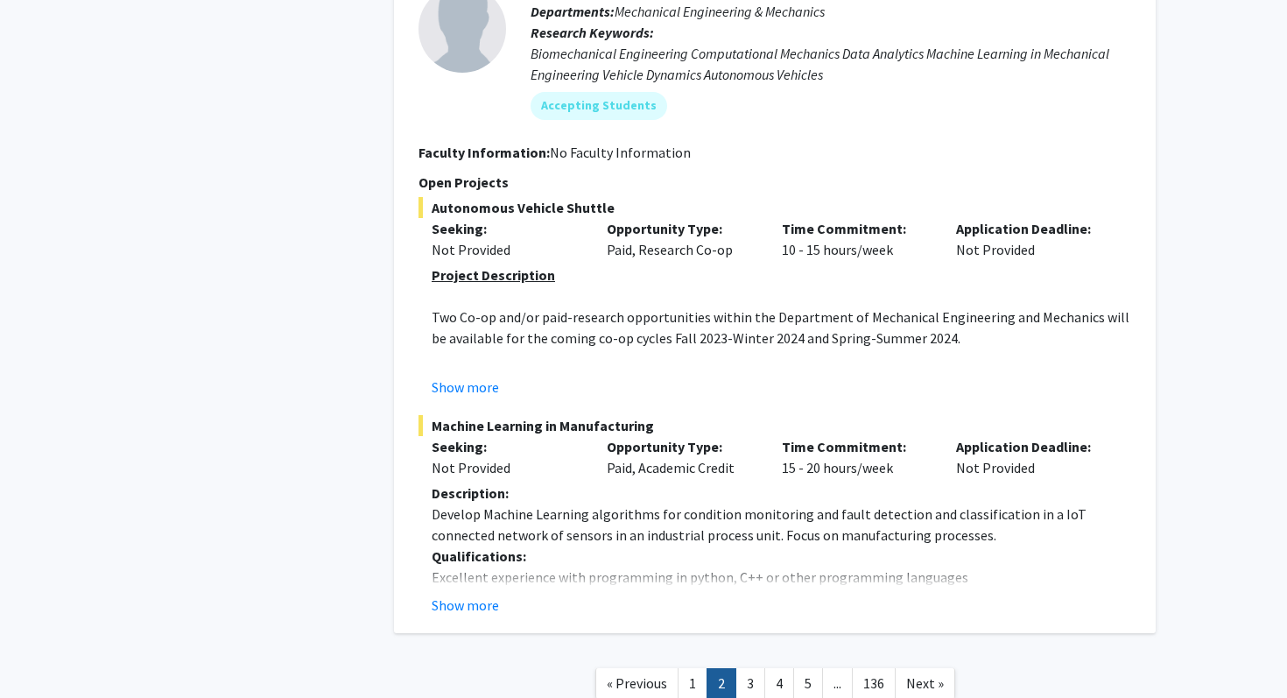
scroll to position [6141, 0]
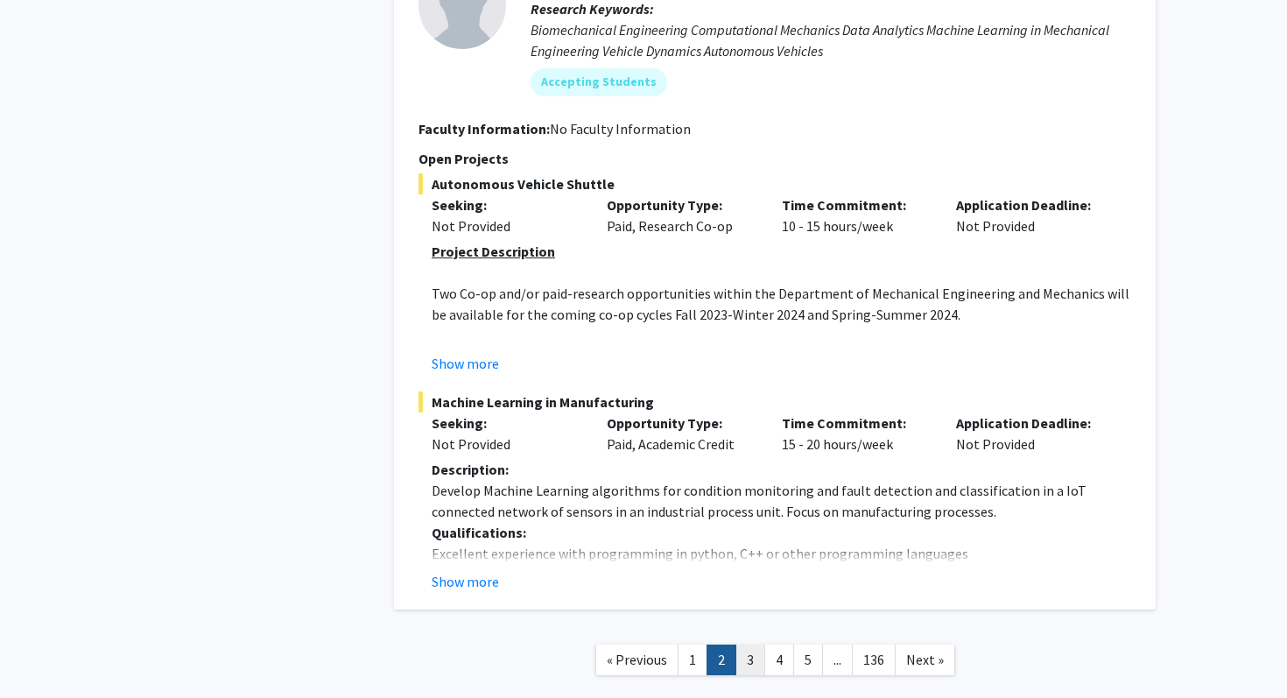
click at [745, 644] on link "3" at bounding box center [750, 659] width 30 height 31
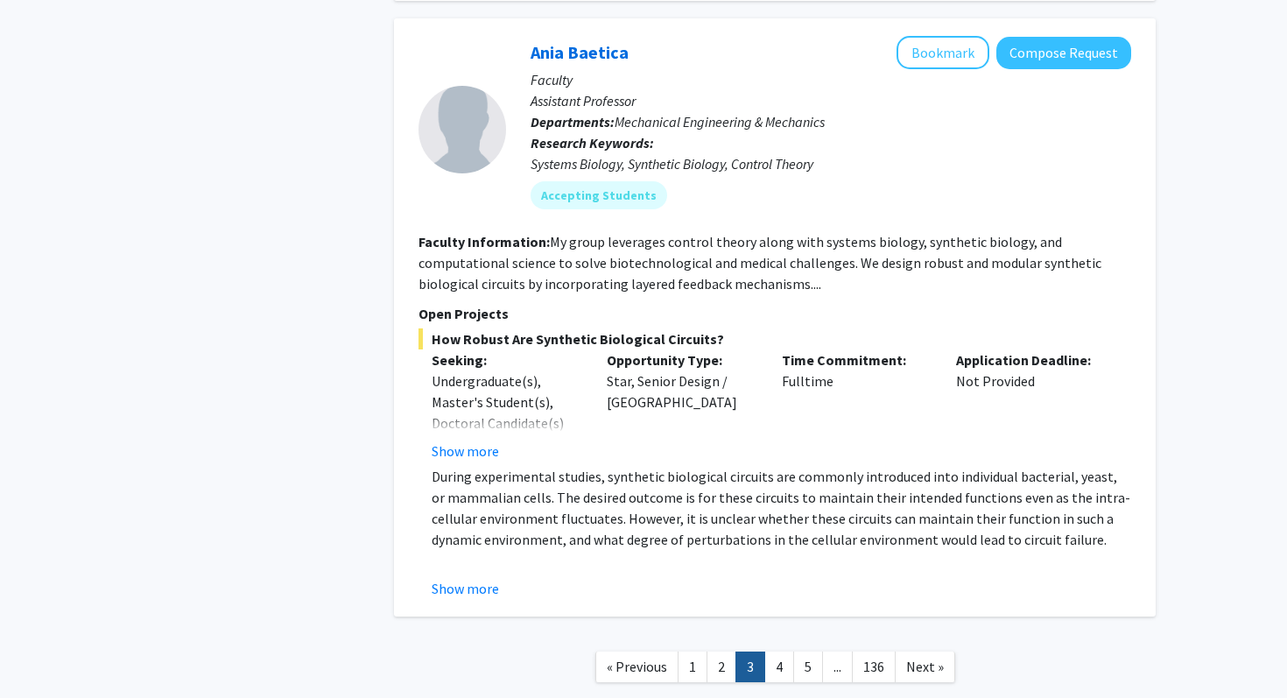
scroll to position [5803, 0]
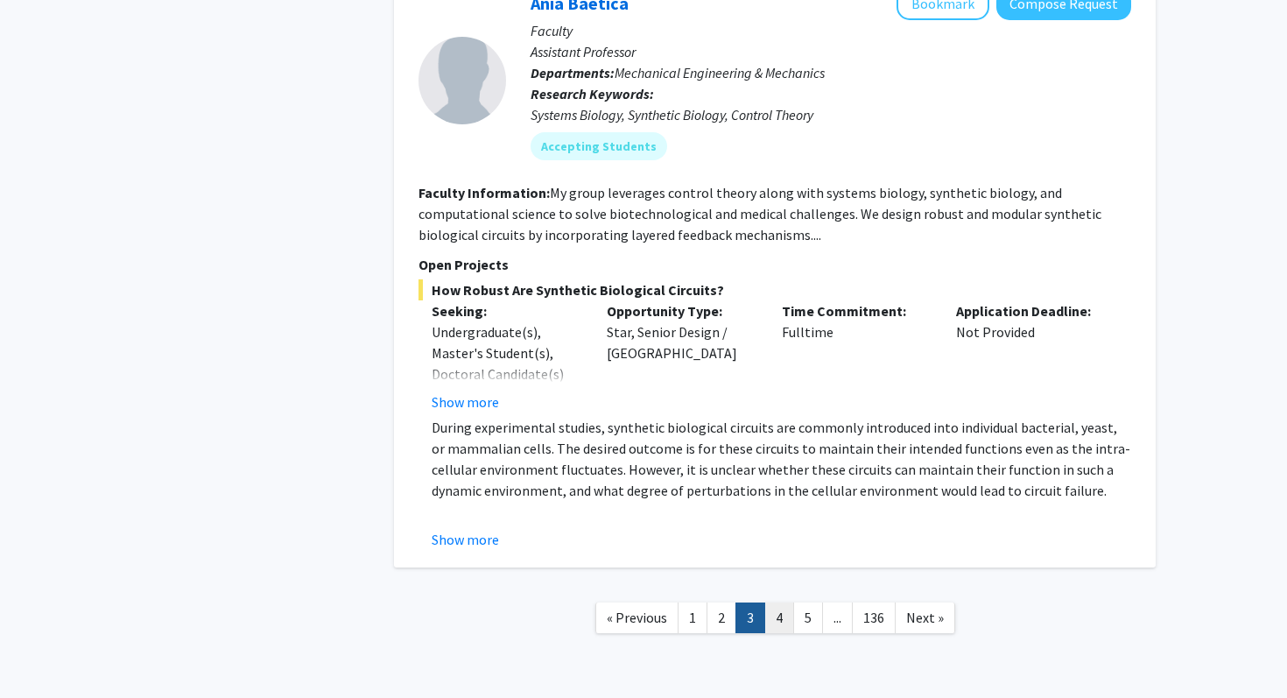
click at [776, 602] on link "4" at bounding box center [779, 617] width 30 height 31
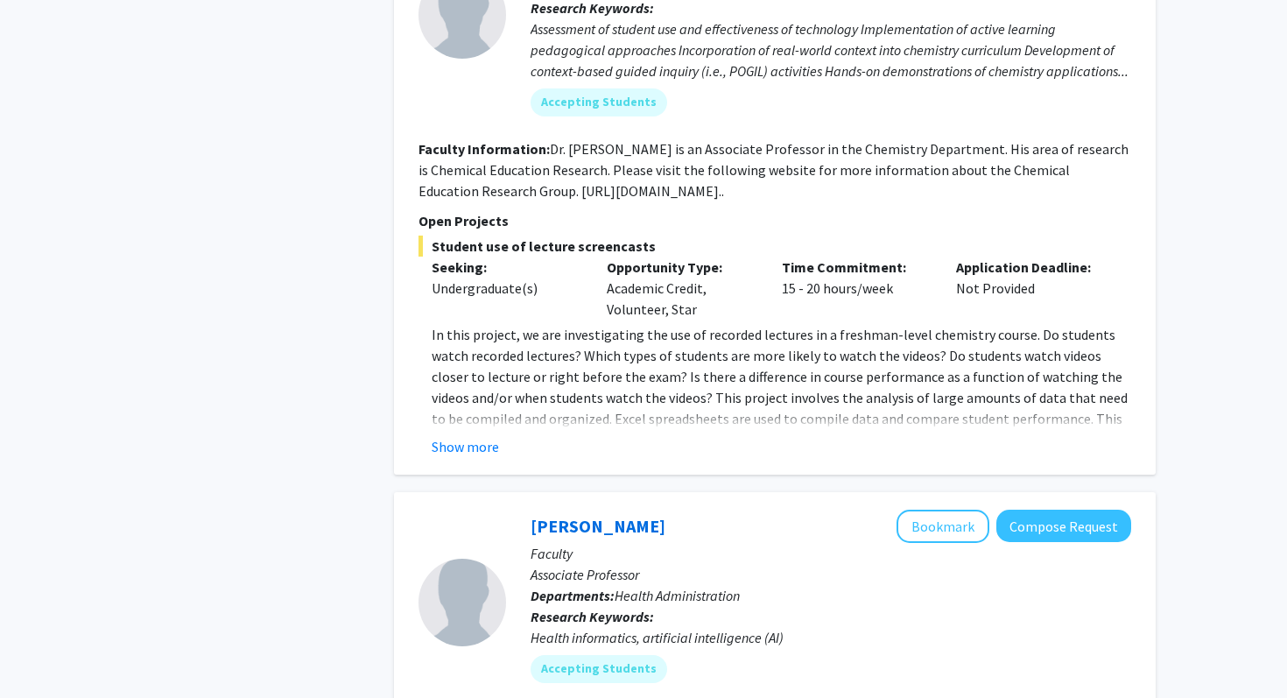
scroll to position [4232, 0]
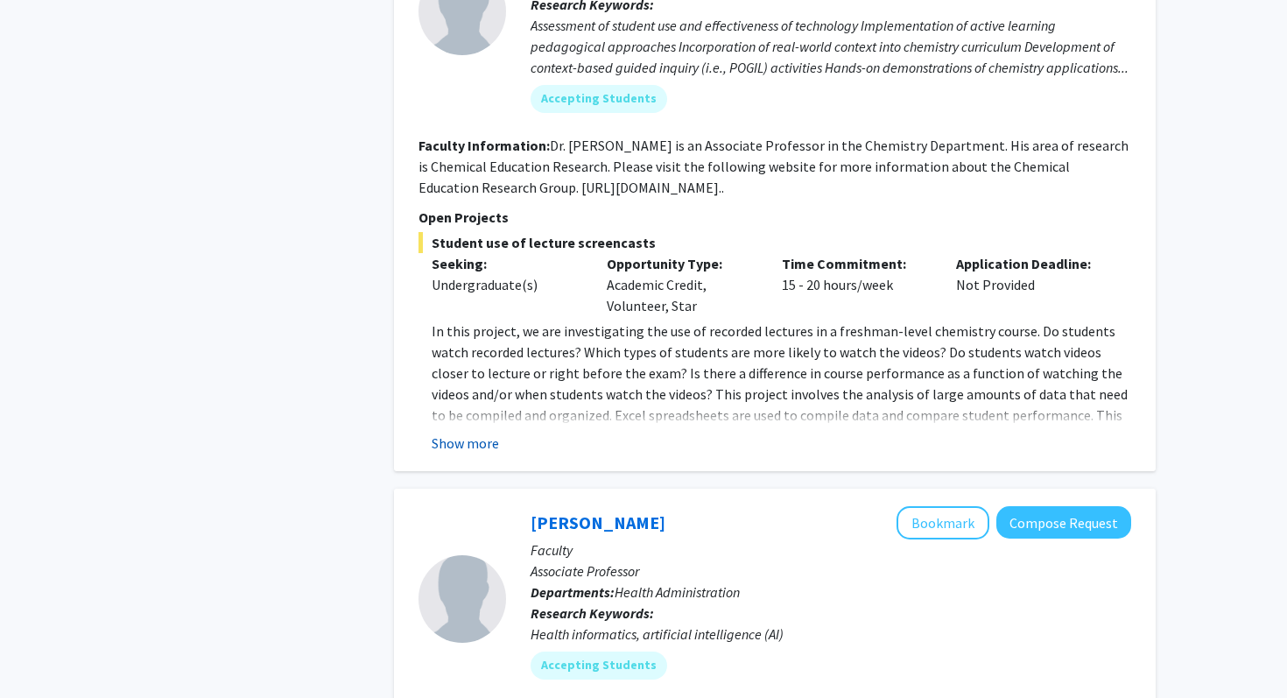
click at [482, 433] on button "Show more" at bounding box center [465, 443] width 67 height 21
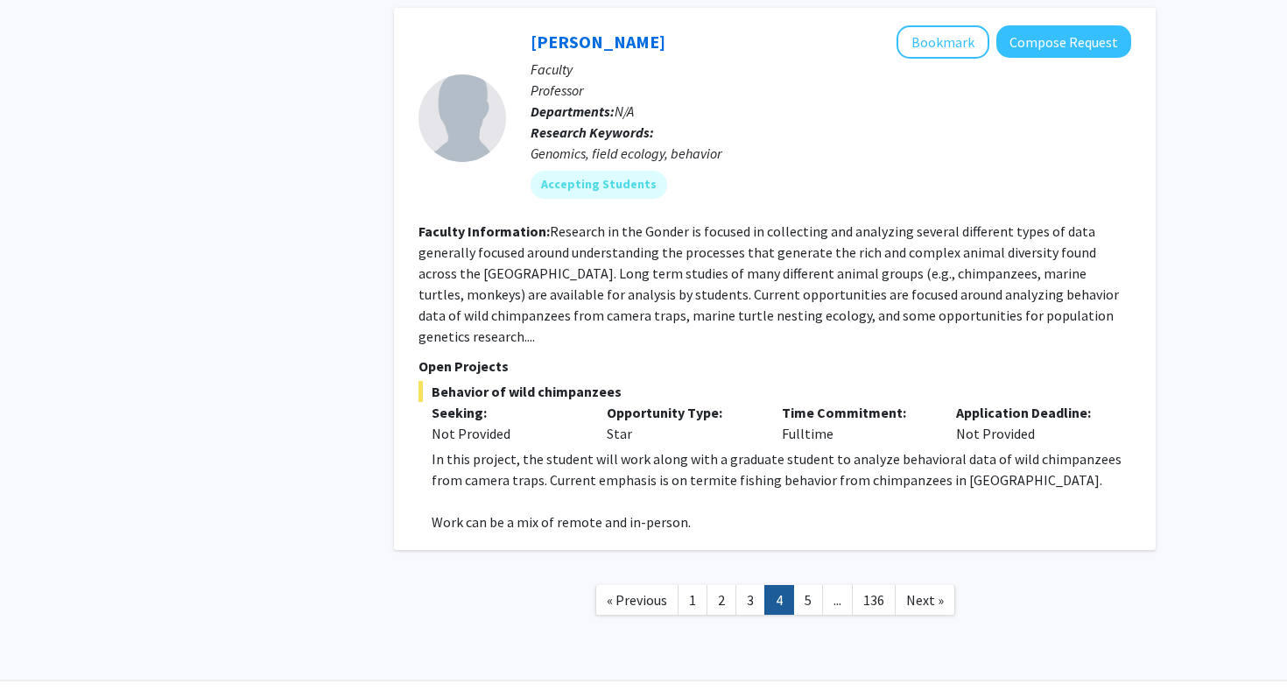
scroll to position [5282, 0]
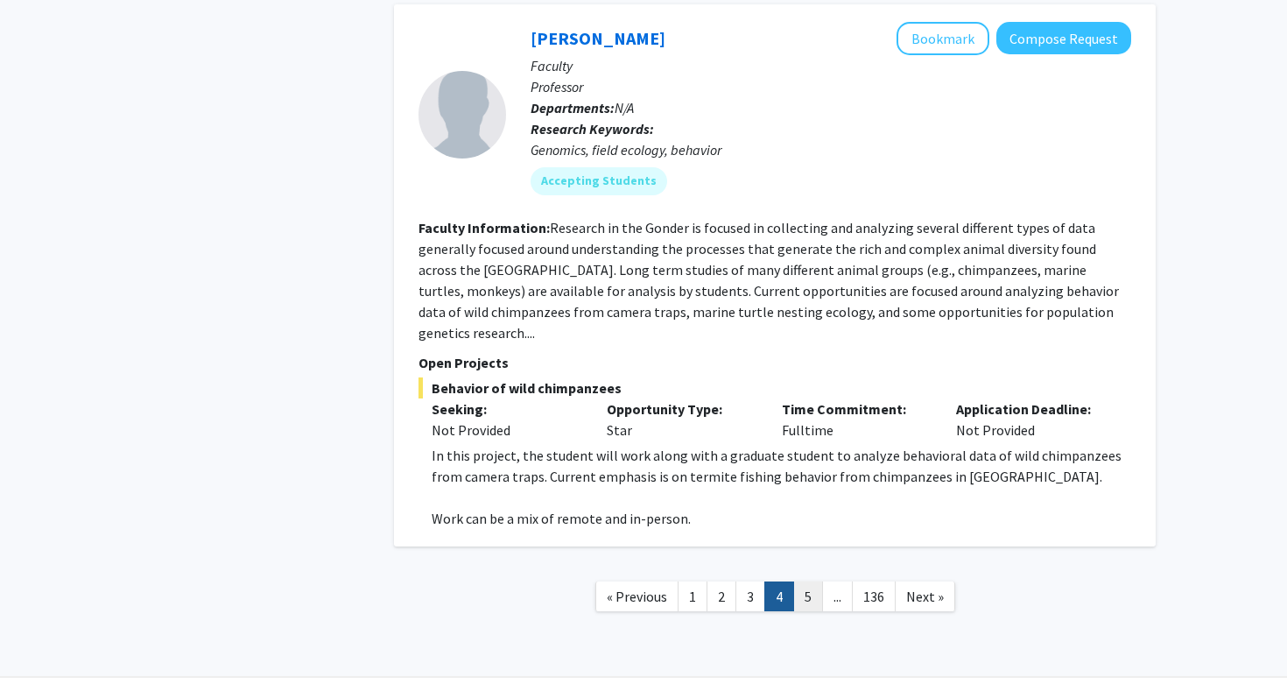
click at [798, 581] on link "5" at bounding box center [808, 596] width 30 height 31
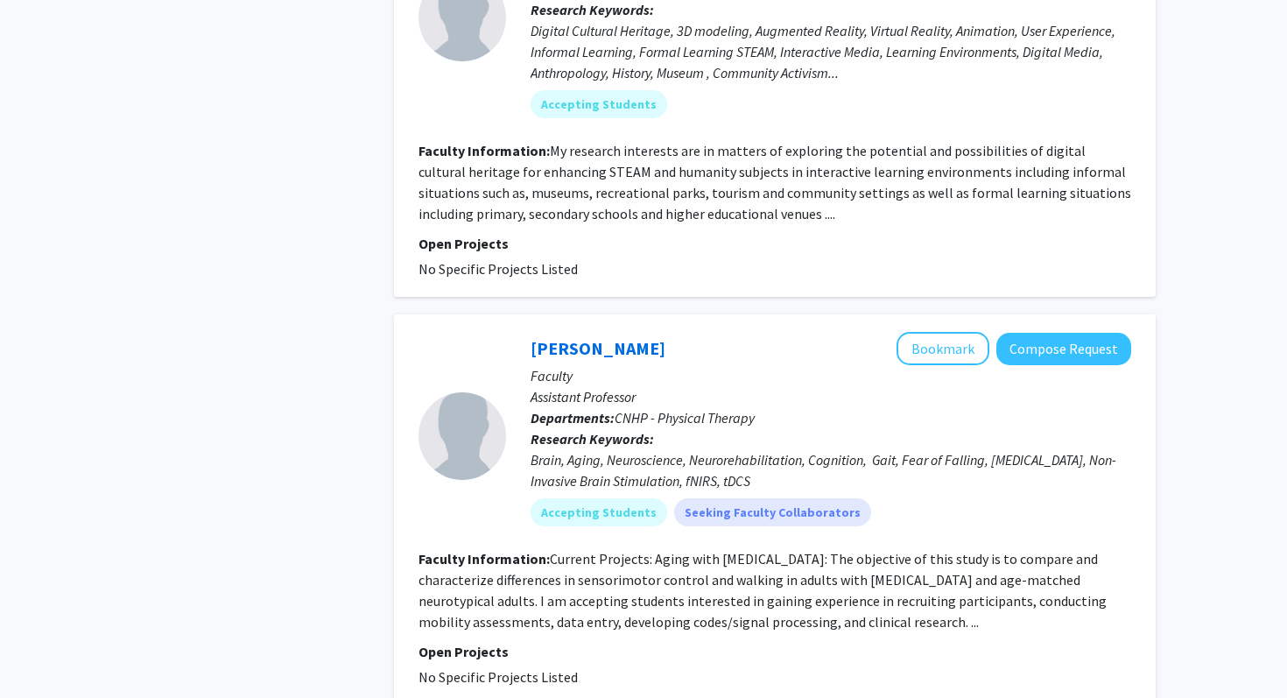
scroll to position [3471, 0]
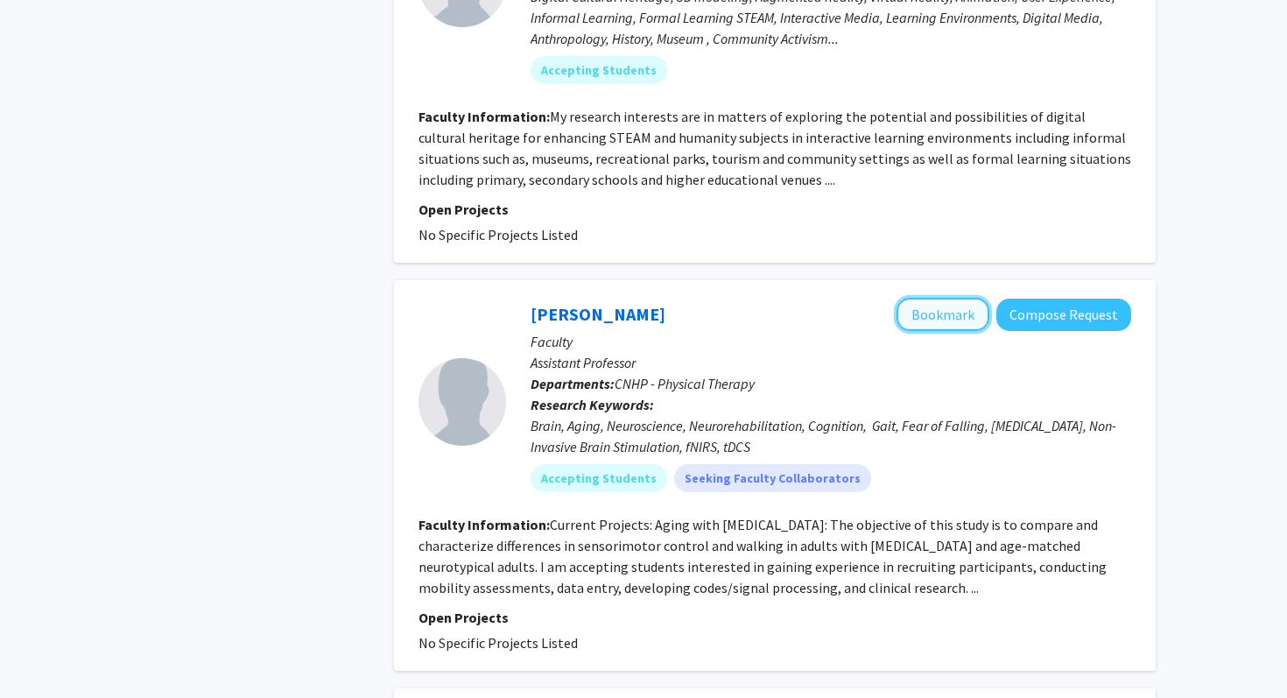
click at [939, 298] on button "Bookmark" at bounding box center [943, 314] width 93 height 33
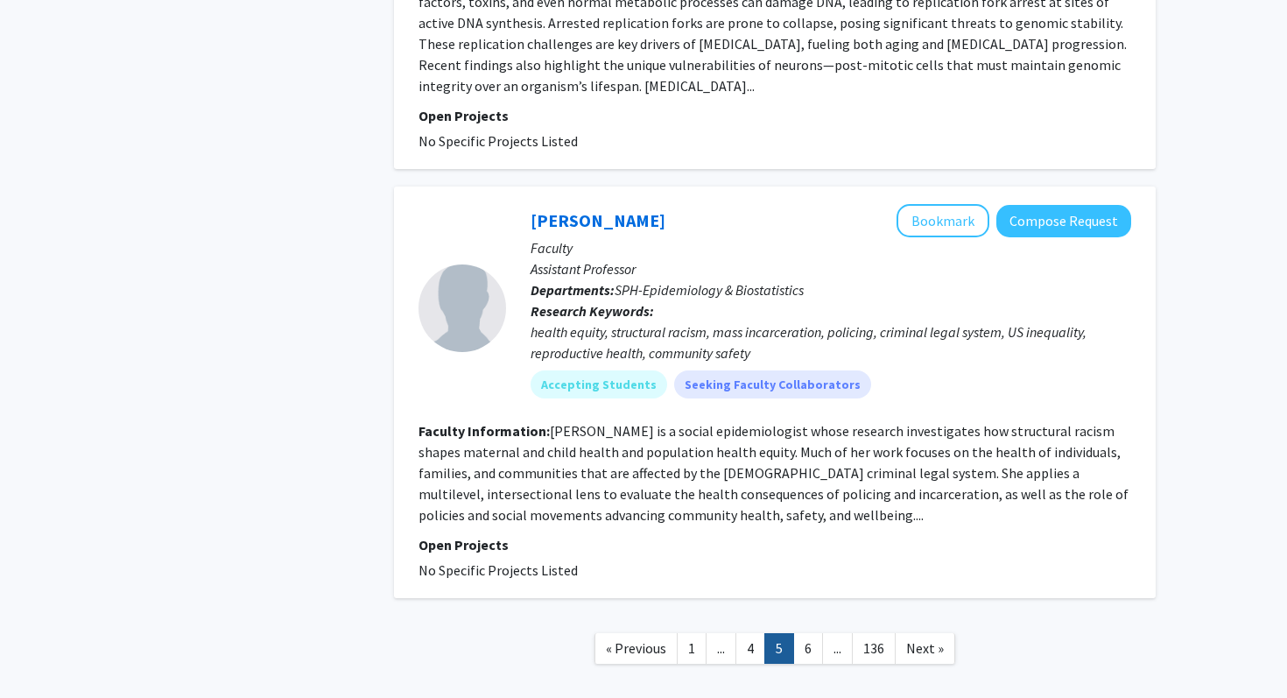
scroll to position [4544, 0]
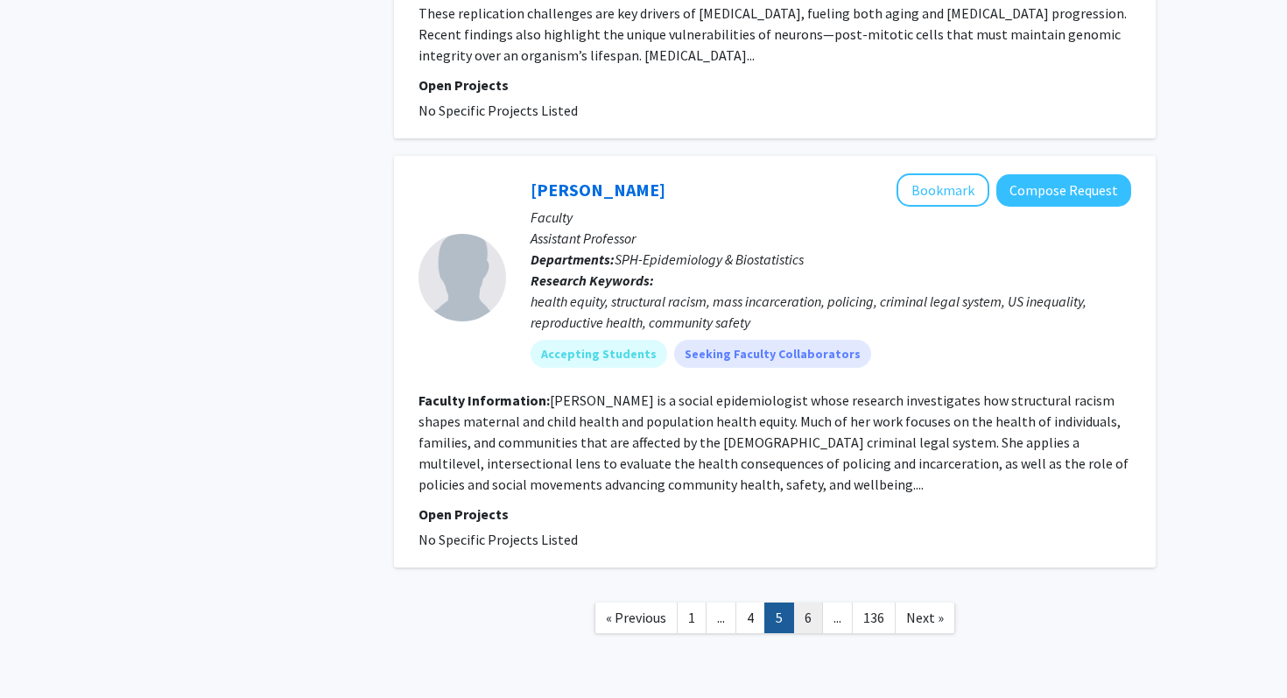
click at [803, 602] on link "6" at bounding box center [808, 617] width 30 height 31
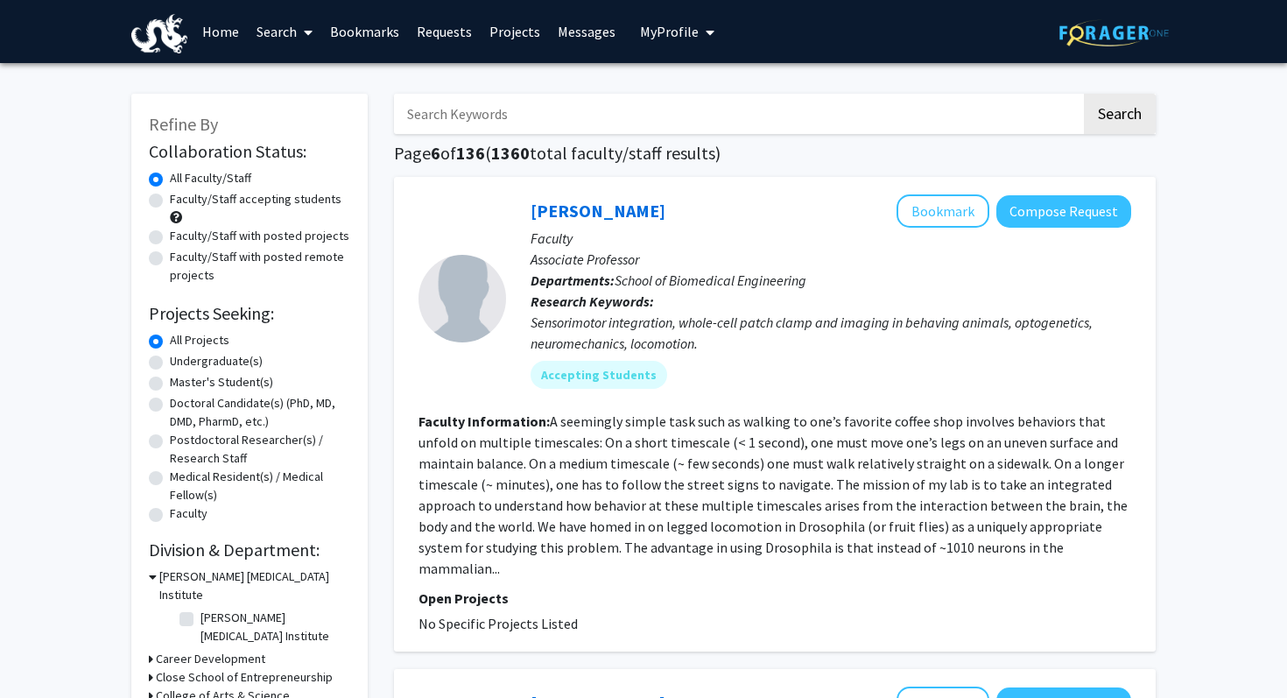
click at [362, 28] on link "Bookmarks" at bounding box center [364, 31] width 87 height 61
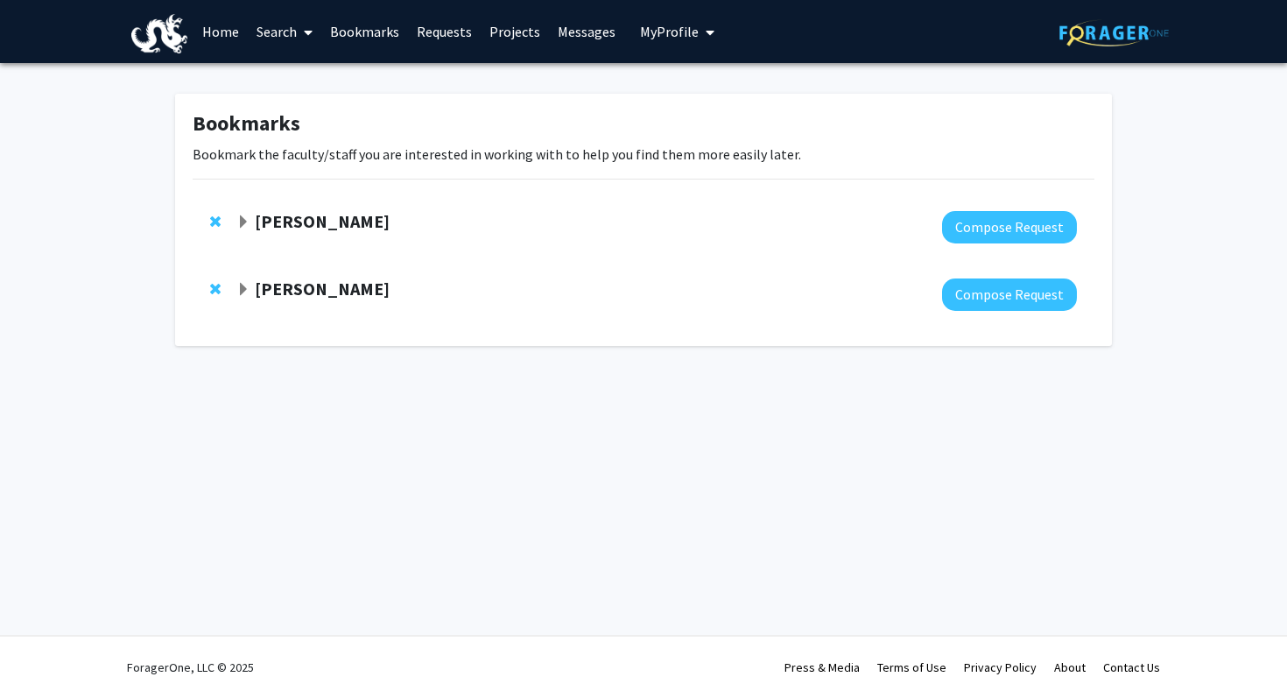
click at [381, 223] on strong "[PERSON_NAME]" at bounding box center [322, 221] width 135 height 22
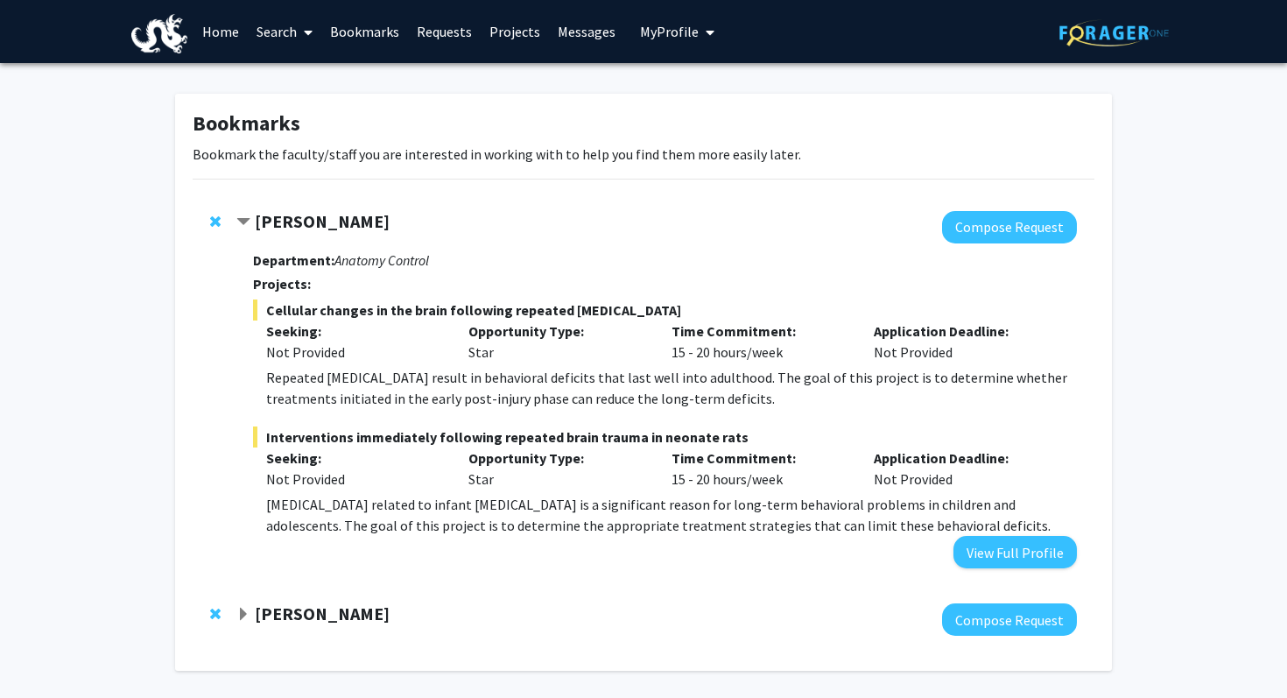
click at [335, 609] on strong "[PERSON_NAME]" at bounding box center [322, 613] width 135 height 22
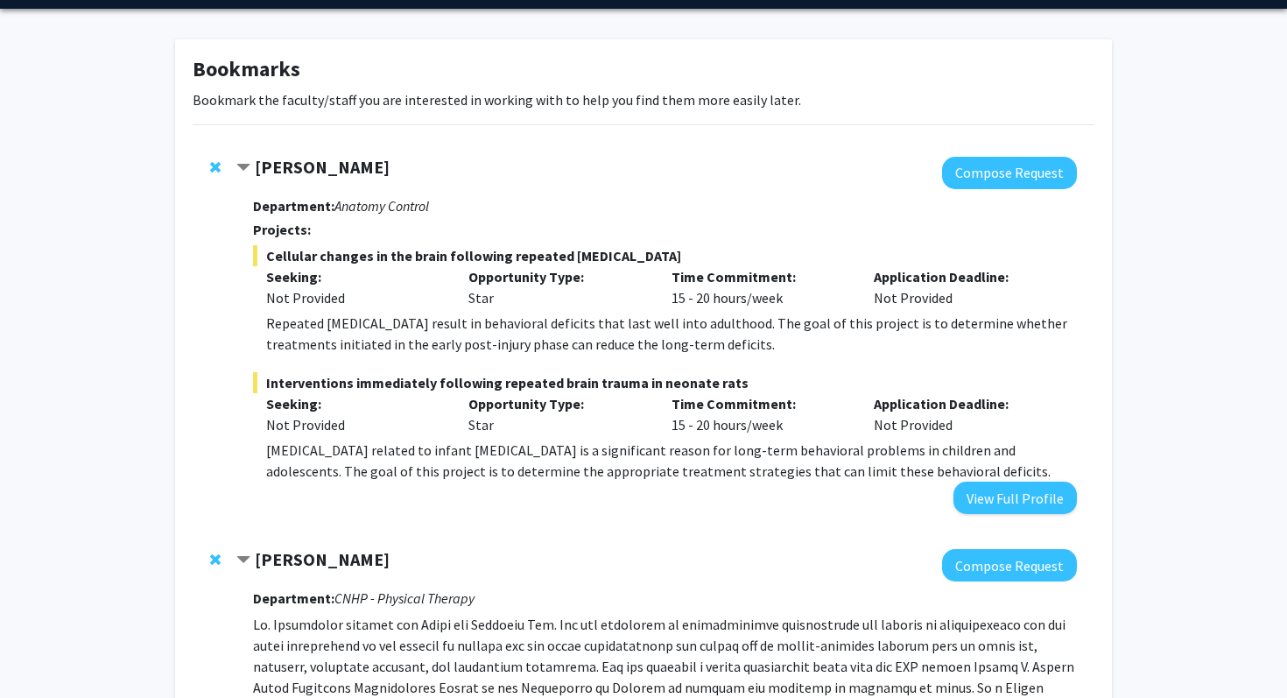
scroll to position [36, 0]
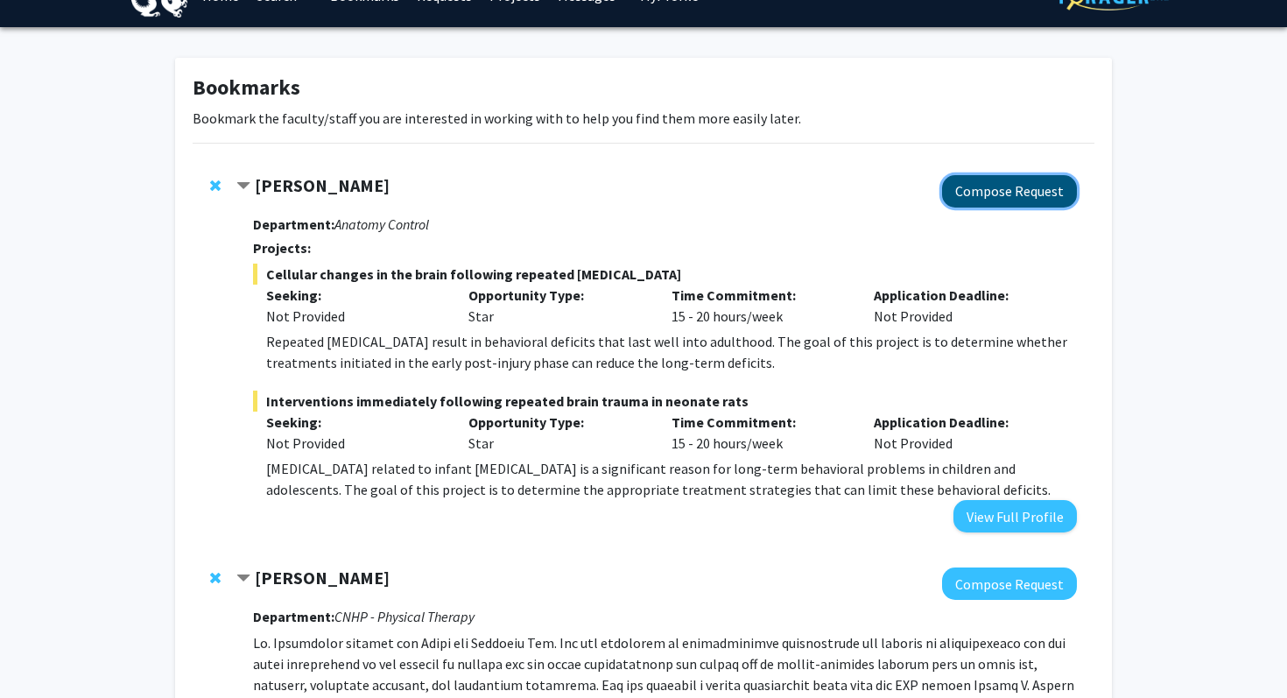
click at [1012, 202] on button "Compose Request" at bounding box center [1009, 191] width 135 height 32
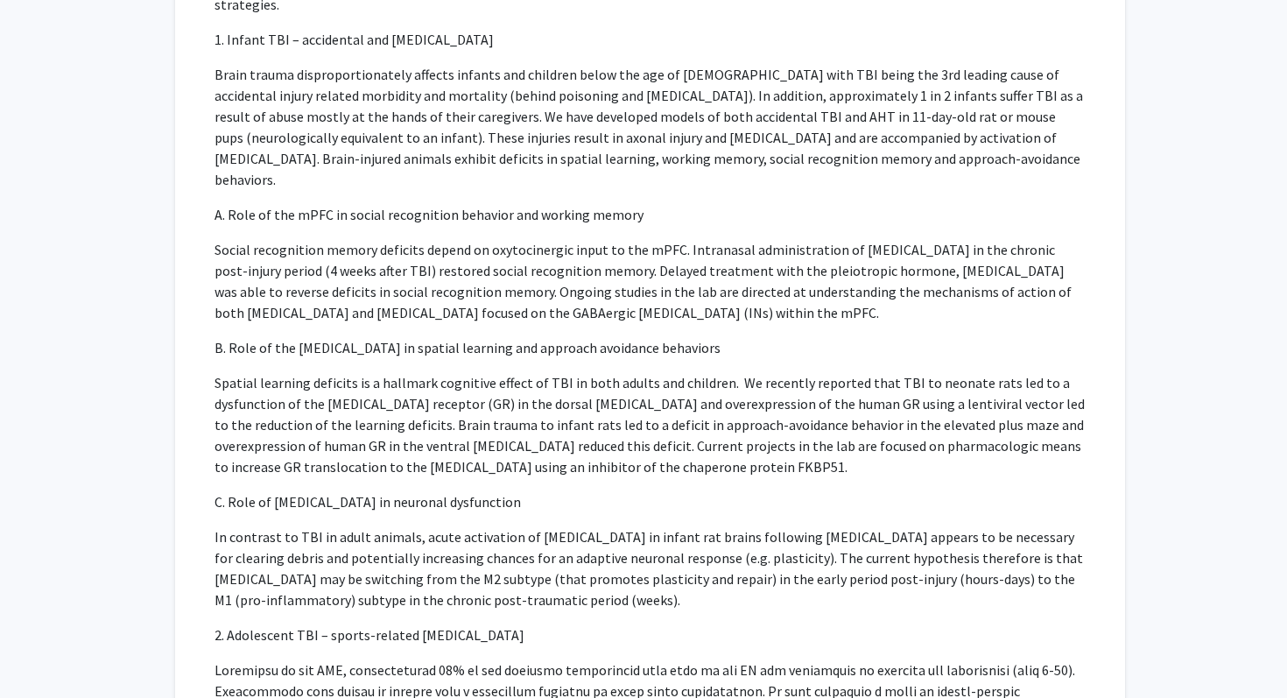
scroll to position [1117, 0]
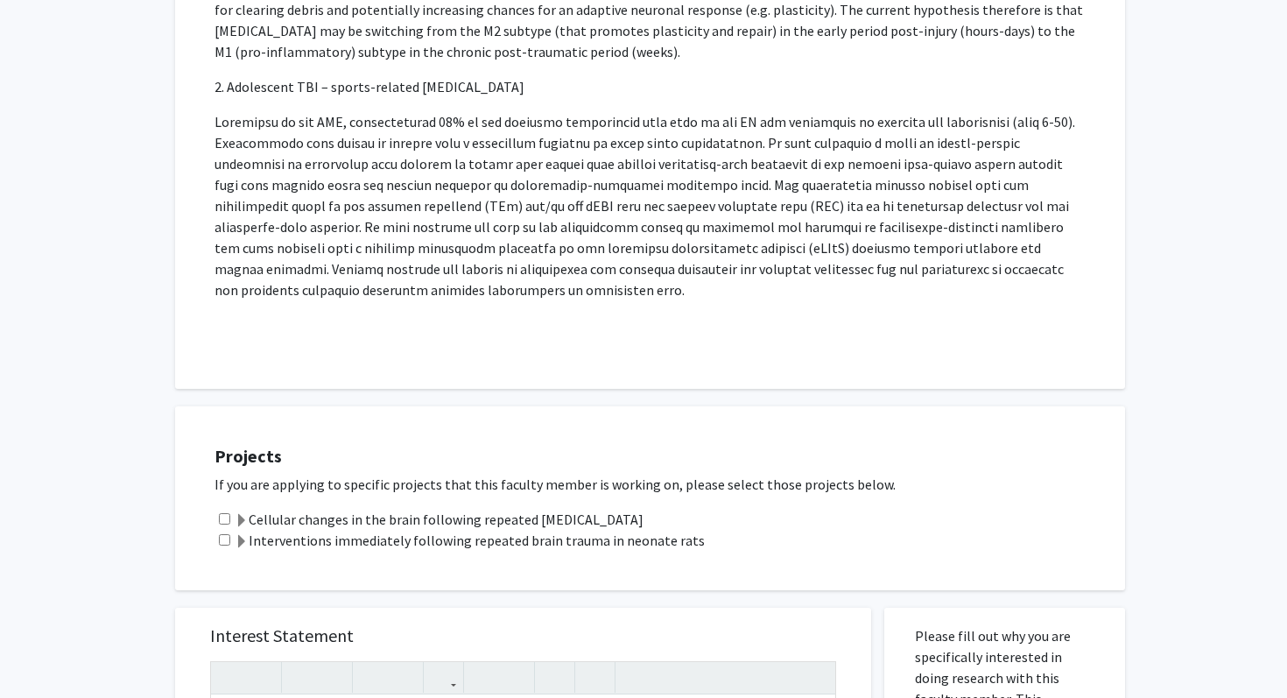
click at [540, 509] on label "Cellular changes in the brain following repeated [MEDICAL_DATA]" at bounding box center [439, 519] width 409 height 21
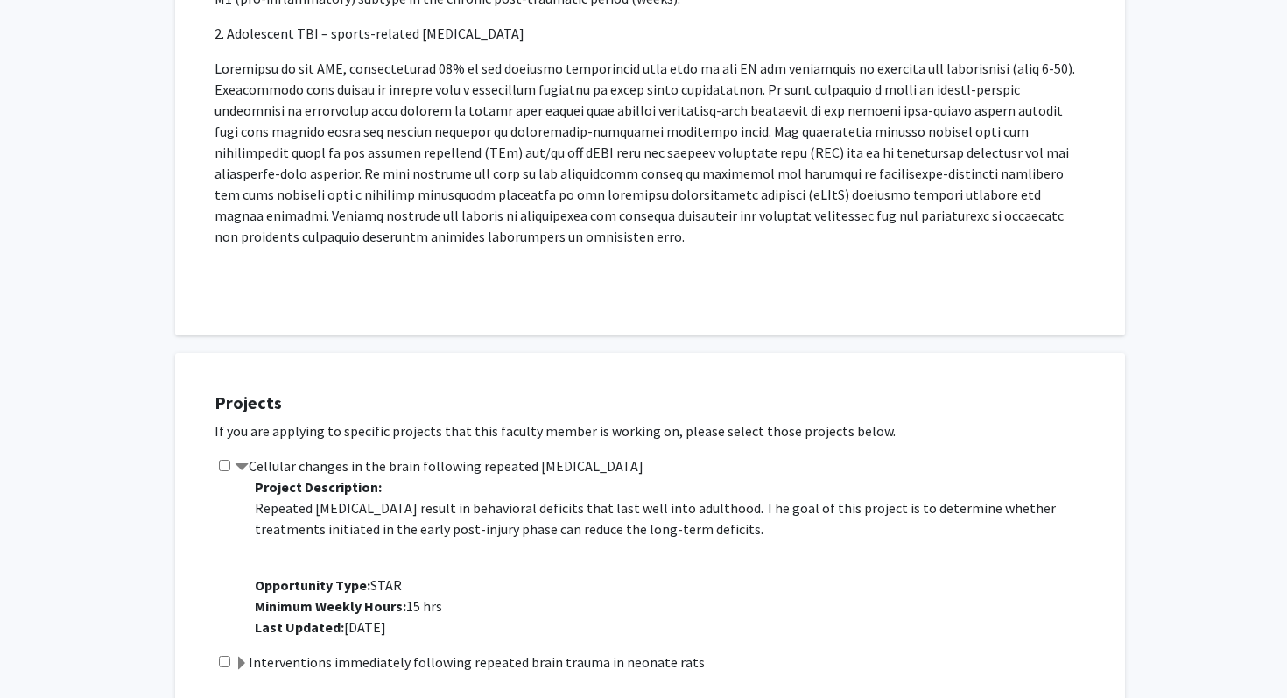
scroll to position [1193, 0]
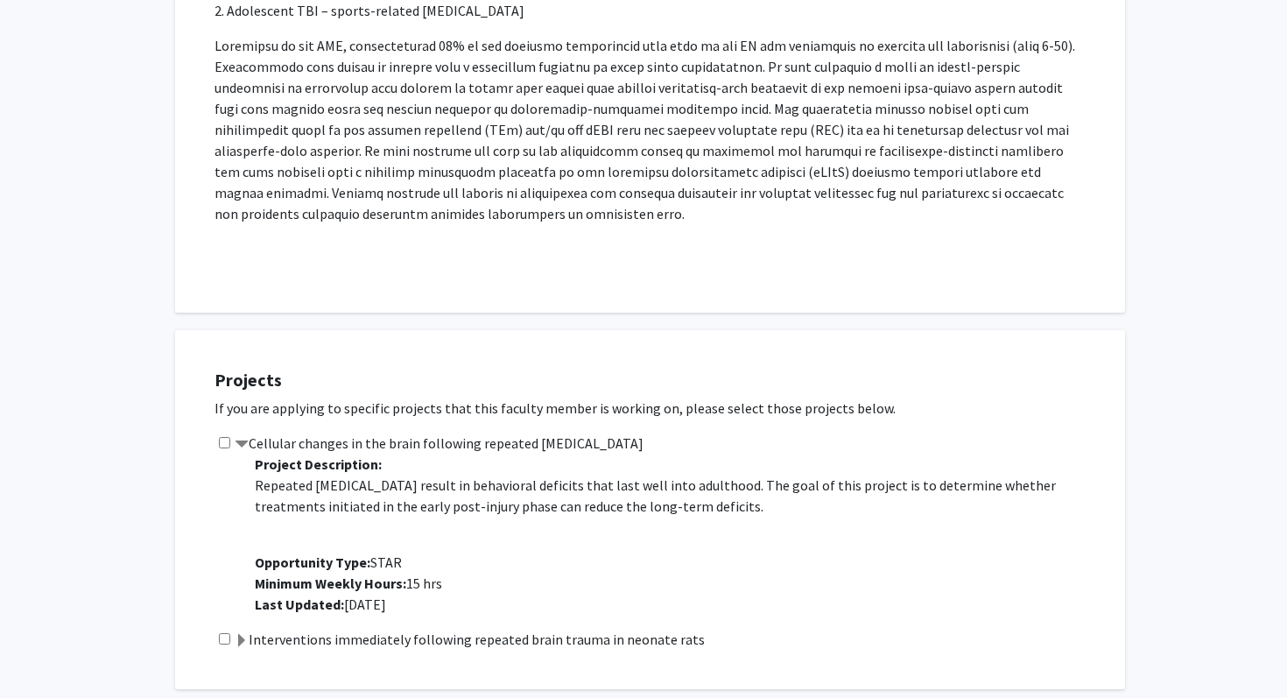
click at [220, 437] on input "checkbox" at bounding box center [224, 442] width 11 height 11
checkbox input "true"
click at [292, 433] on label "Cellular changes in the brain following repeated [MEDICAL_DATA]" at bounding box center [439, 443] width 409 height 21
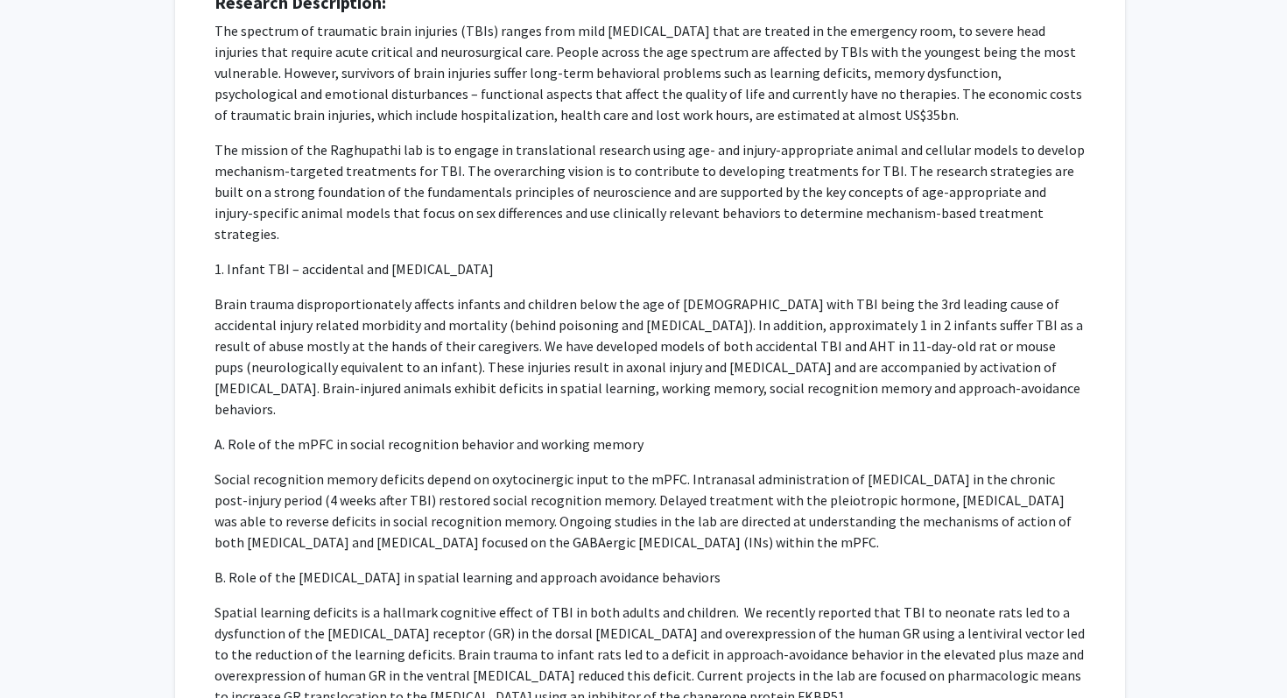
scroll to position [0, 0]
